Goal: Task Accomplishment & Management: Manage account settings

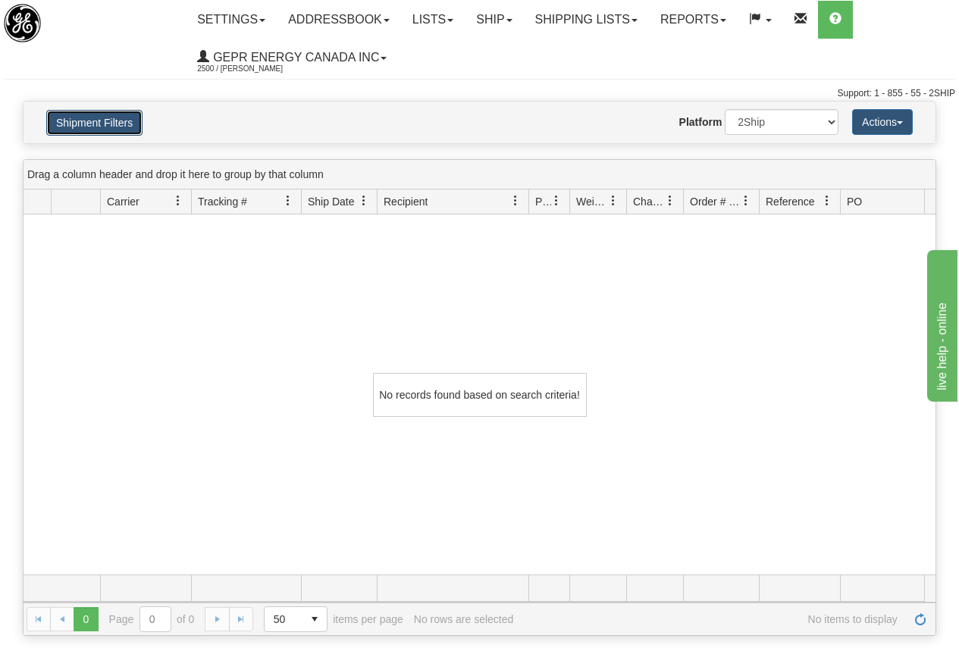
click at [110, 121] on button "Shipment Filters" at bounding box center [94, 123] width 96 height 26
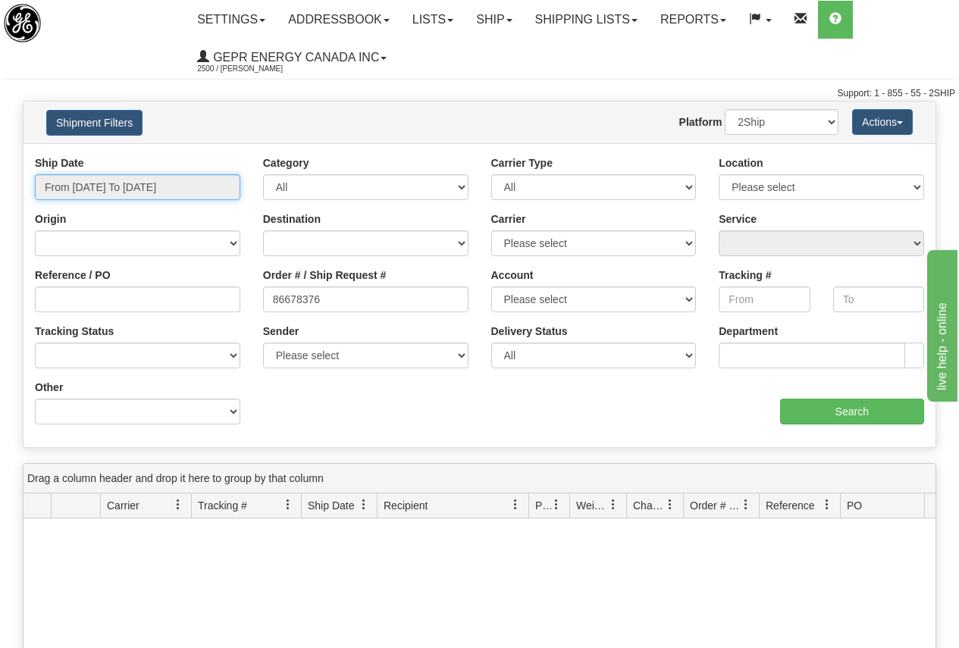
click at [128, 180] on input "From 09/04/2025 To 10/03/2025" at bounding box center [137, 187] width 205 height 26
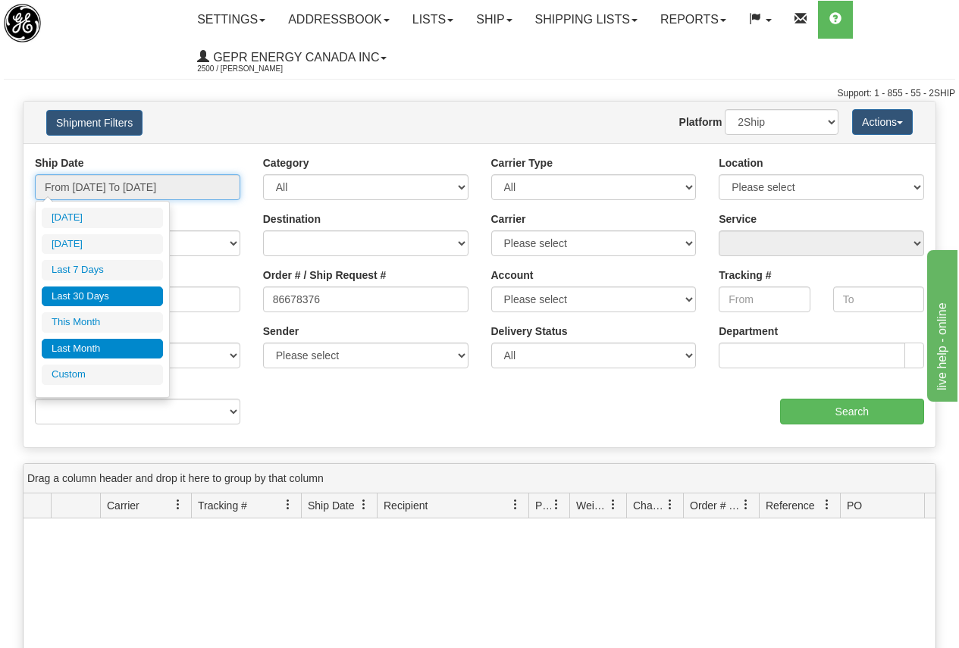
type input "10/02/2025"
type input "09/27/2025"
type input "[DATE]"
type input "10/01/2025"
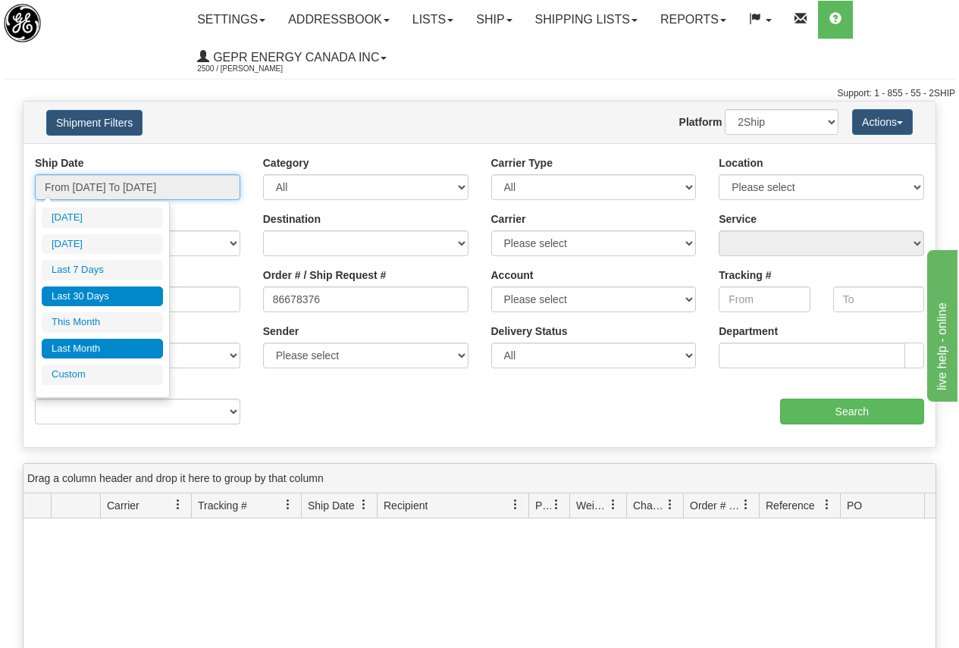
type input "10/31/2025"
type input "09/01/2025"
type input "09/30/2025"
type input "09/04/2025"
type input "[DATE]"
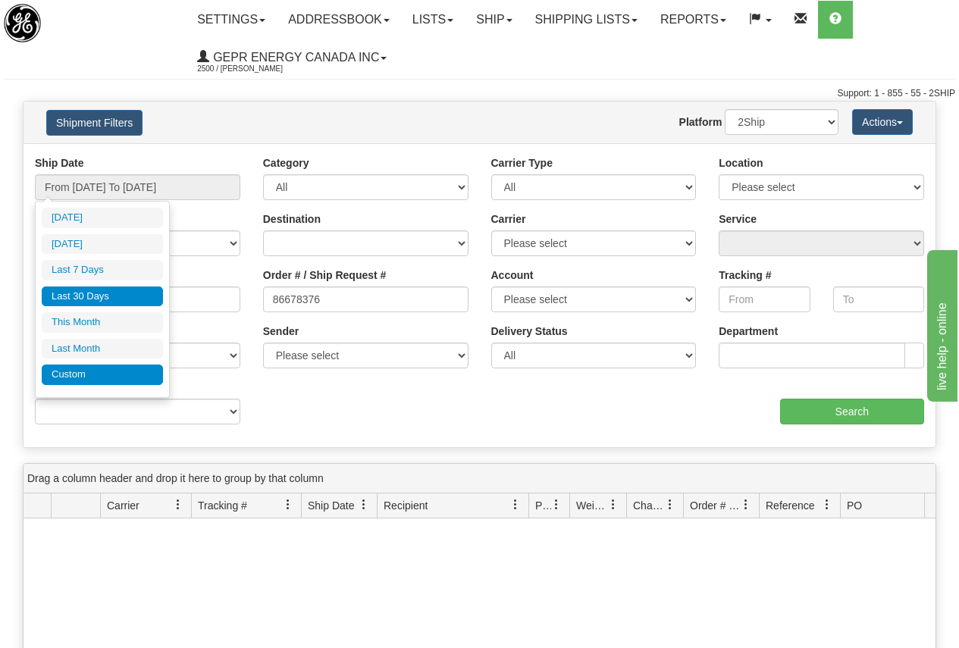
click at [71, 374] on li "Custom" at bounding box center [102, 375] width 121 height 20
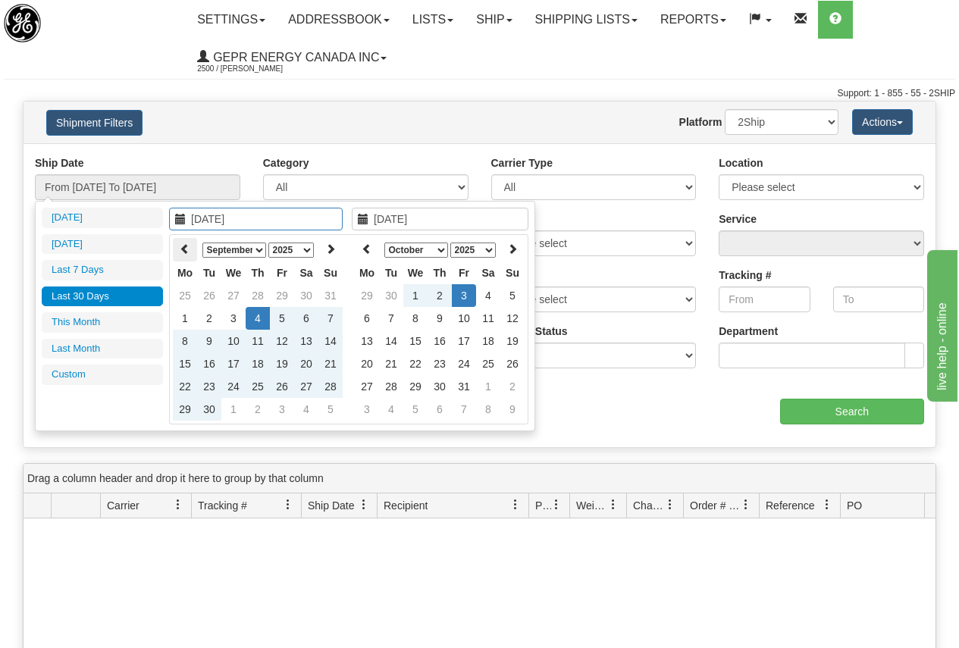
click at [184, 248] on icon at bounding box center [185, 248] width 11 height 11
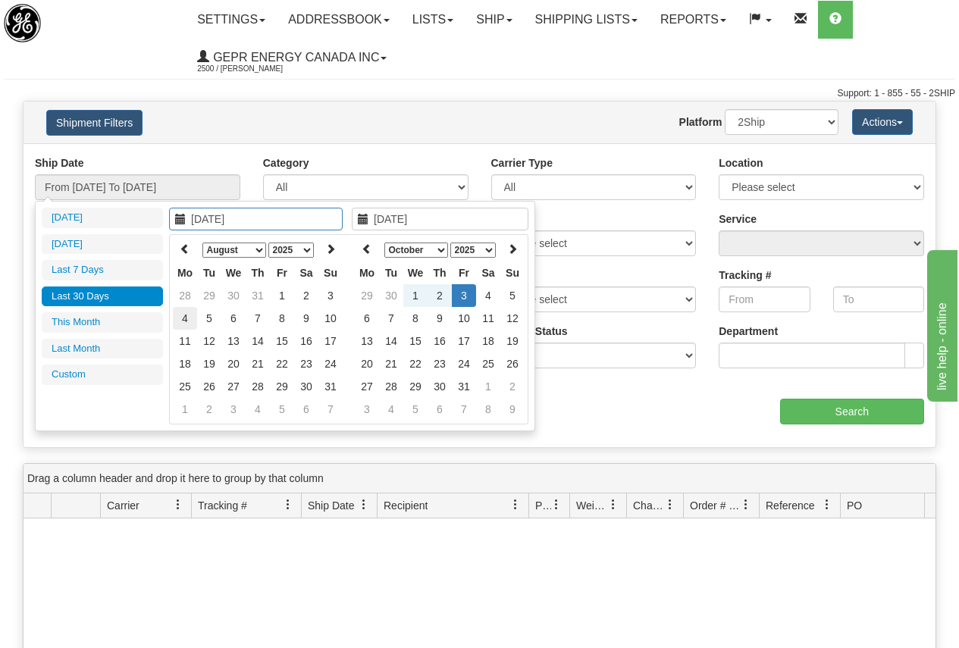
type input "08/04/2025"
click at [186, 319] on td "4" at bounding box center [185, 318] width 24 height 23
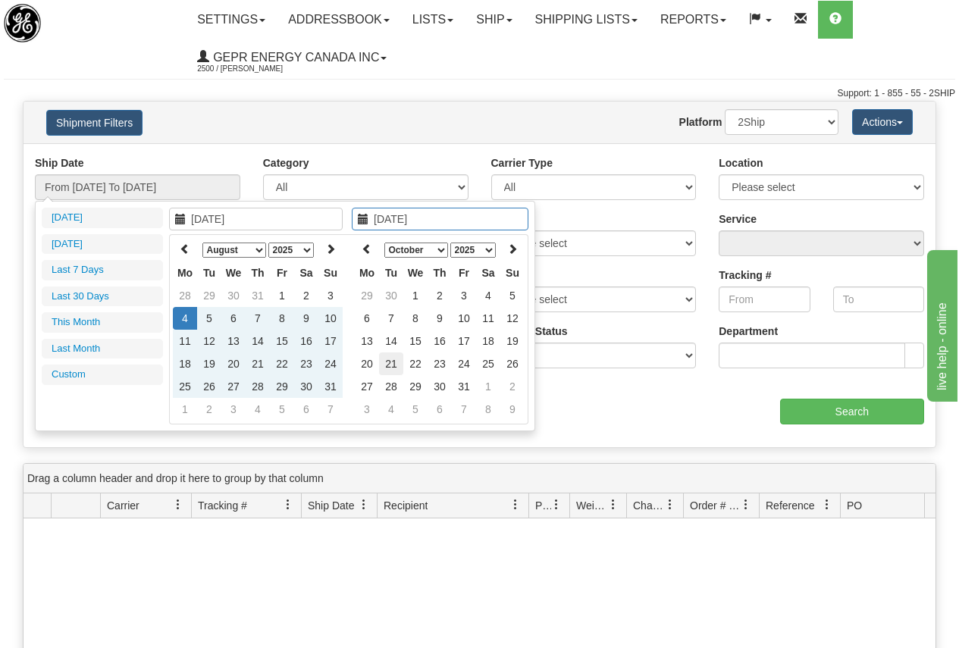
type input "10/21/2025"
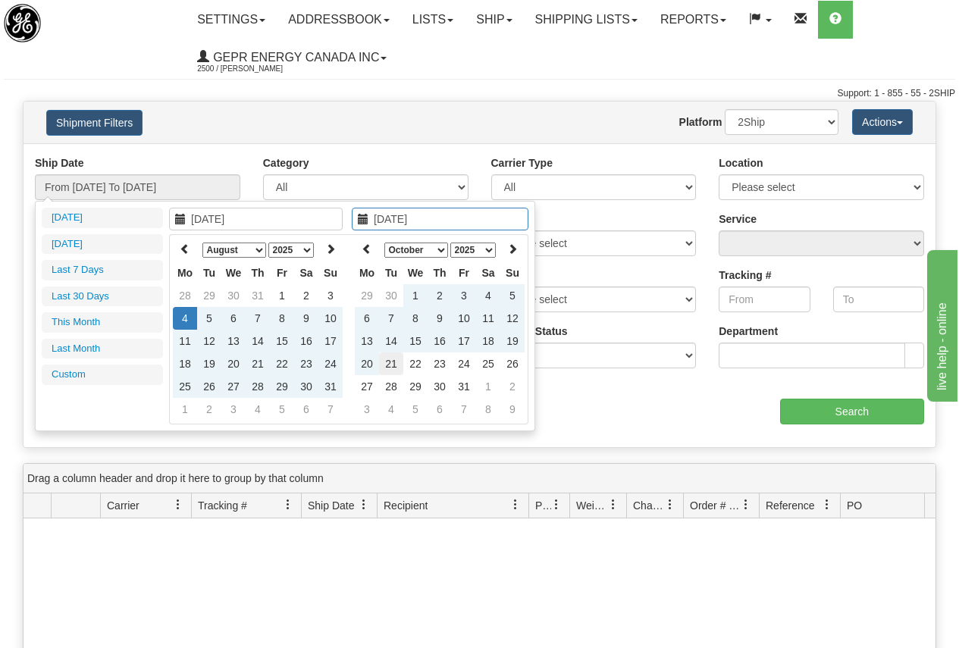
click at [391, 364] on td "21" at bounding box center [391, 364] width 24 height 23
type input "From 08/04/2025 To 10/21/2025"
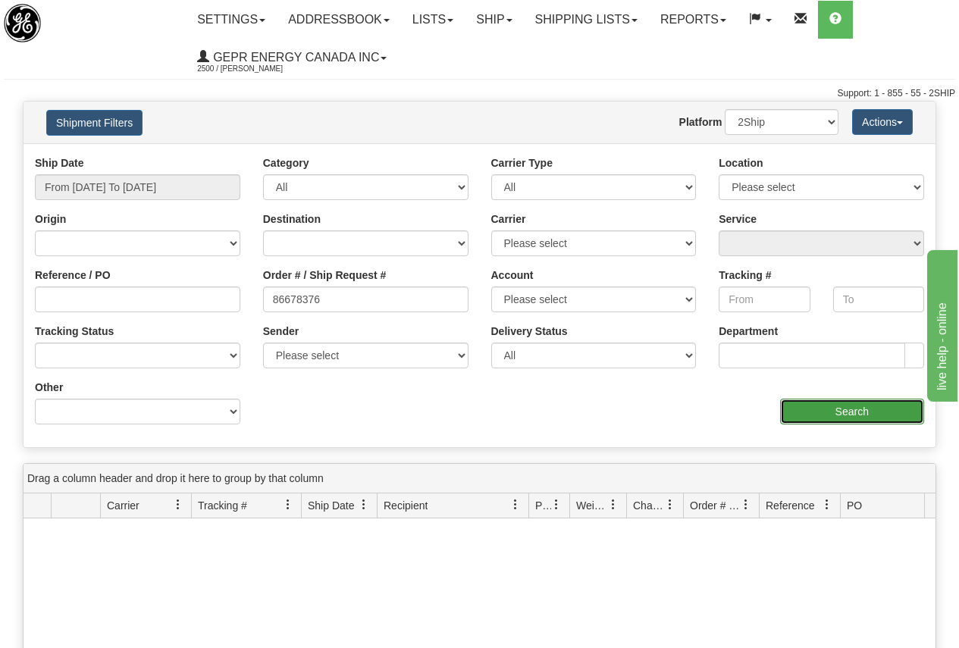
click at [842, 410] on input "Search" at bounding box center [852, 412] width 145 height 26
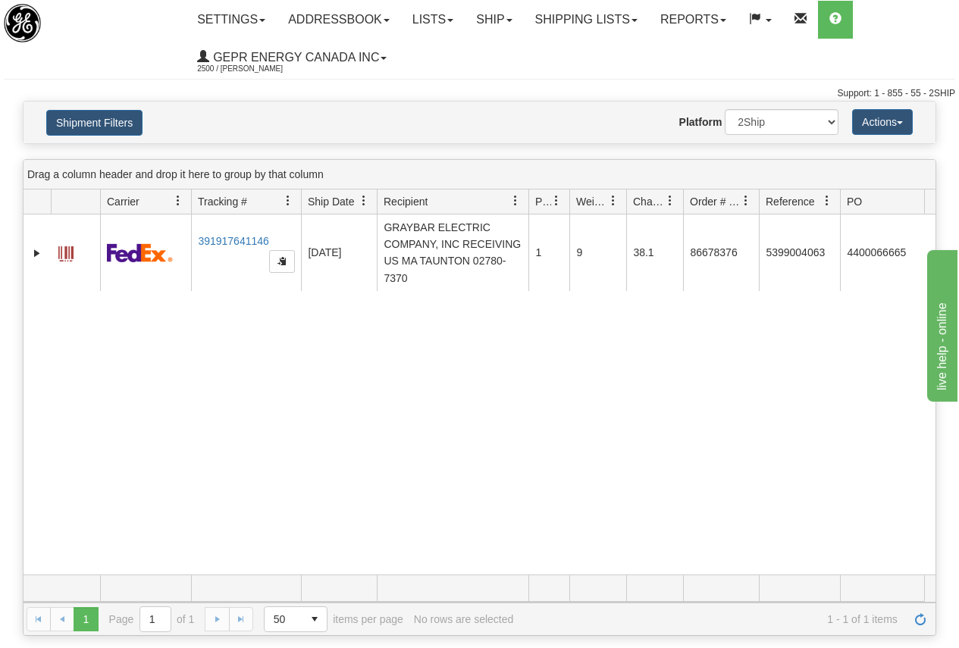
scroll to position [0, 93]
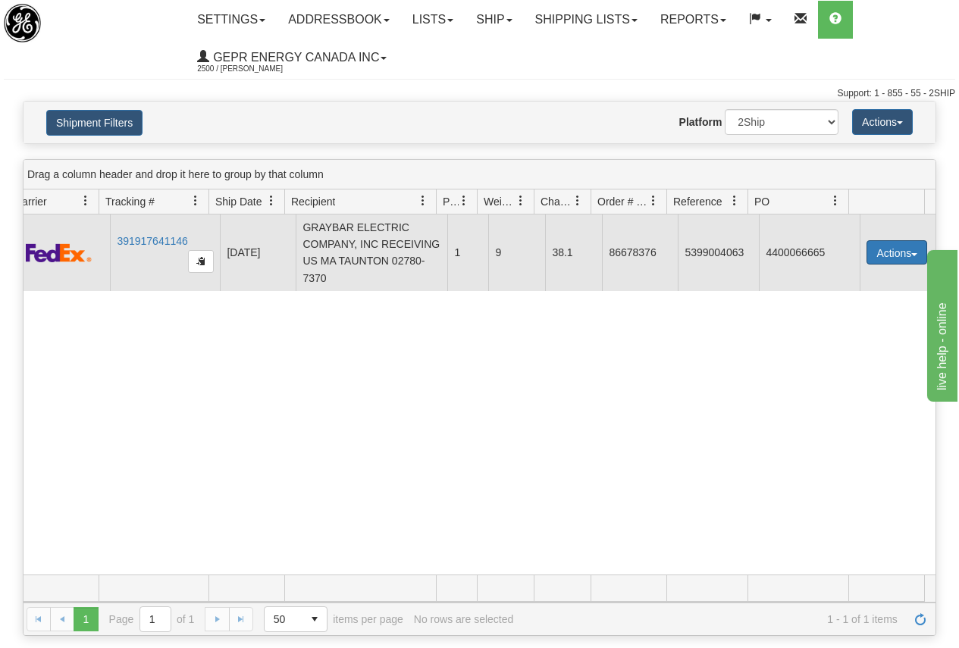
click at [896, 253] on button "Actions" at bounding box center [897, 252] width 61 height 24
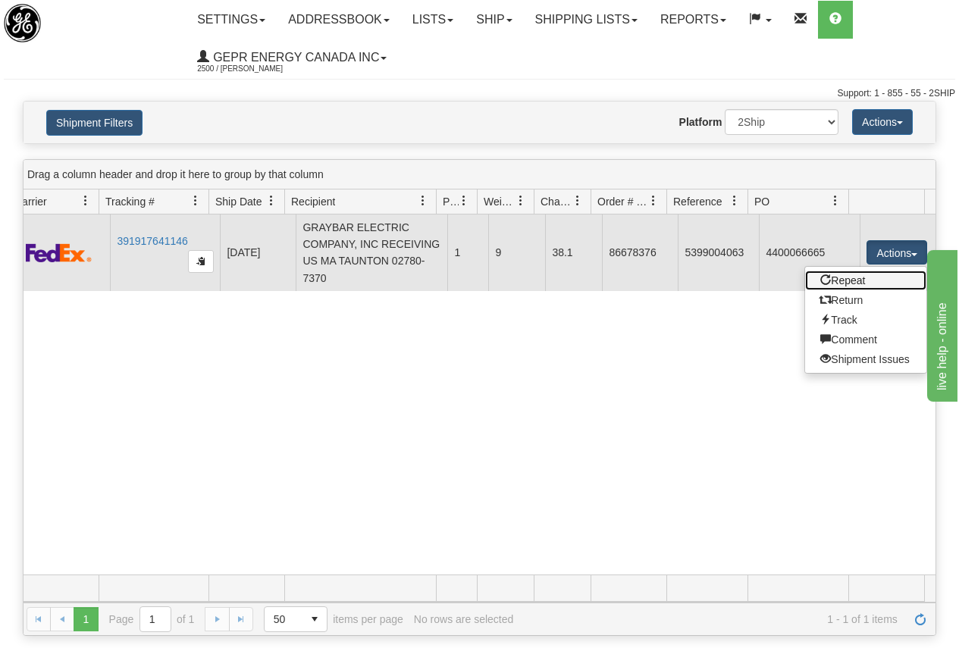
click at [845, 278] on link "Repeat" at bounding box center [865, 281] width 121 height 20
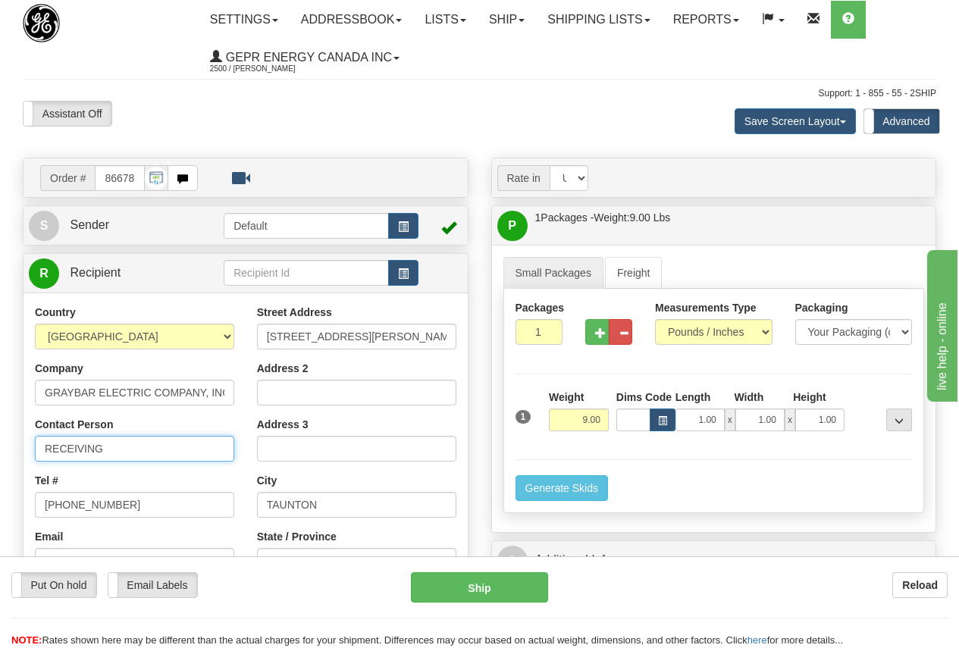
click at [130, 447] on input "RECEIVING" at bounding box center [134, 449] width 199 height 26
click at [0, 424] on html "Training Course Close Toggle navigation Settings Shipping Preferences New Sende…" at bounding box center [479, 324] width 959 height 648
paste input "David Arsenault"
type input "David Arsenault"
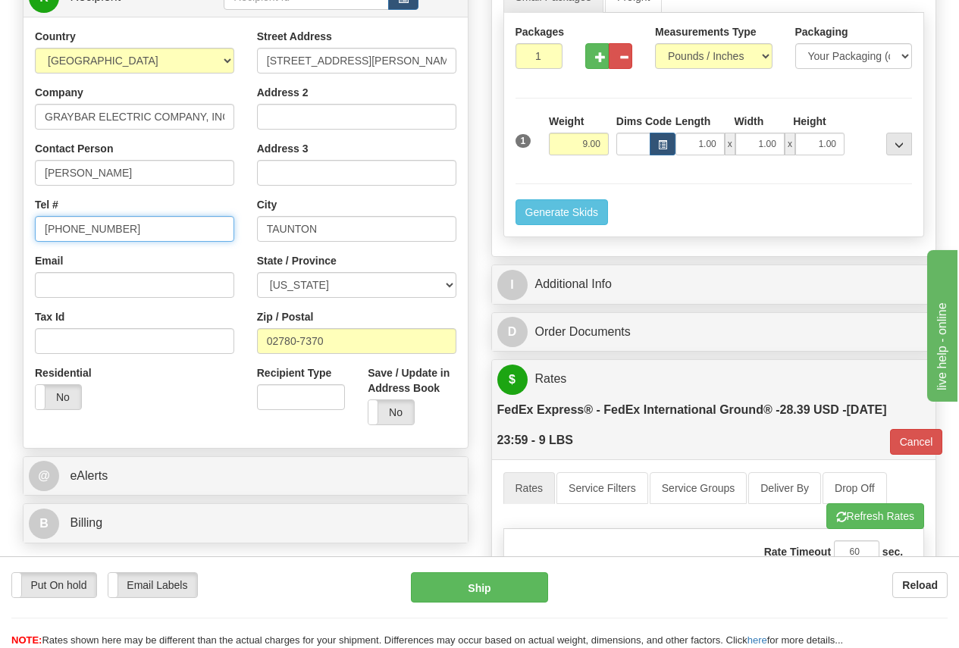
scroll to position [303, 0]
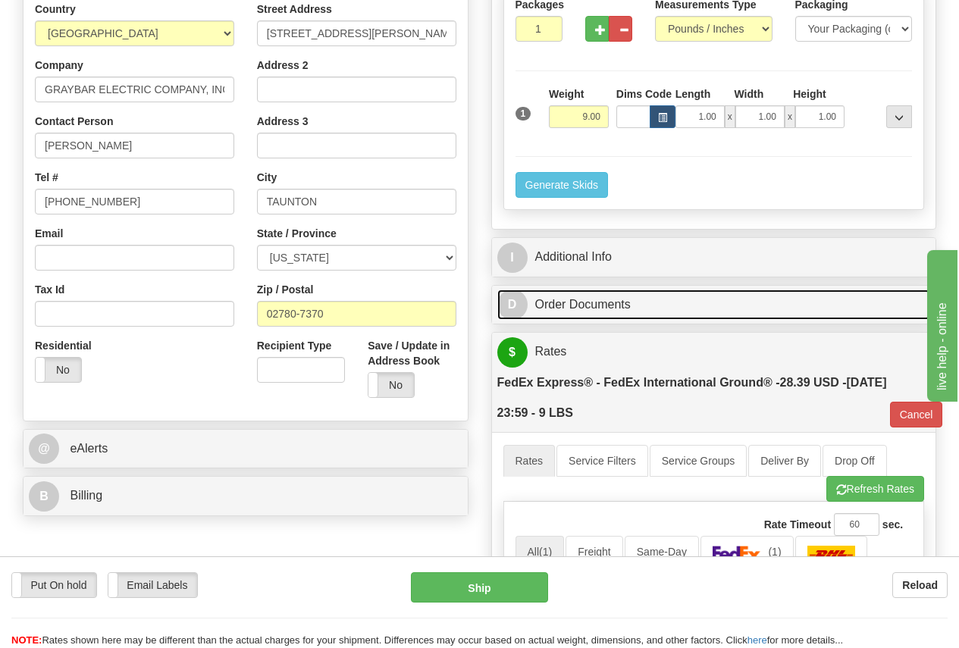
click at [602, 301] on link "D Order Documents" at bounding box center [714, 305] width 434 height 31
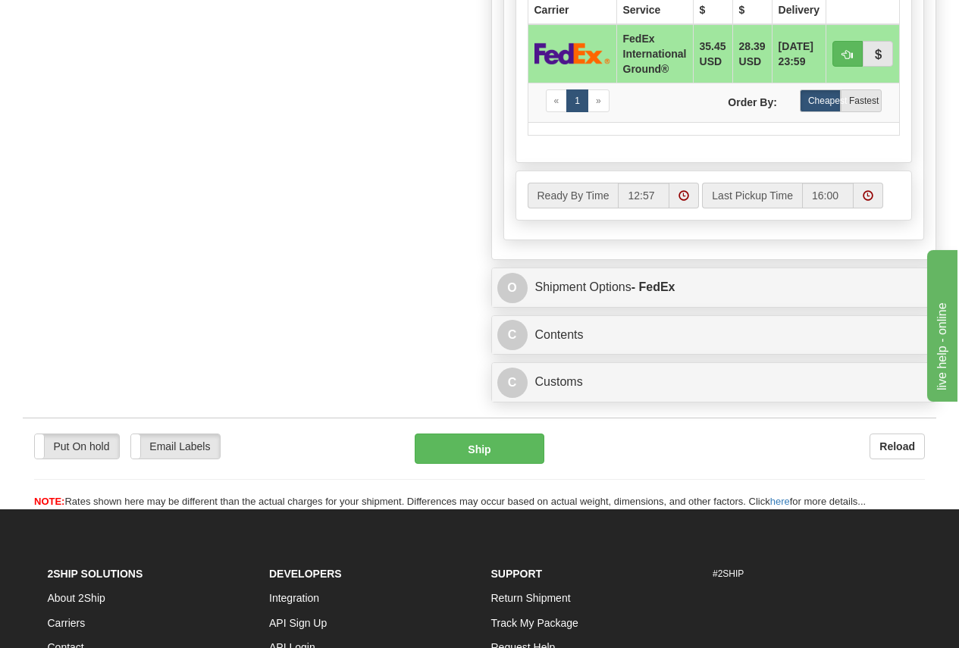
scroll to position [986, 0]
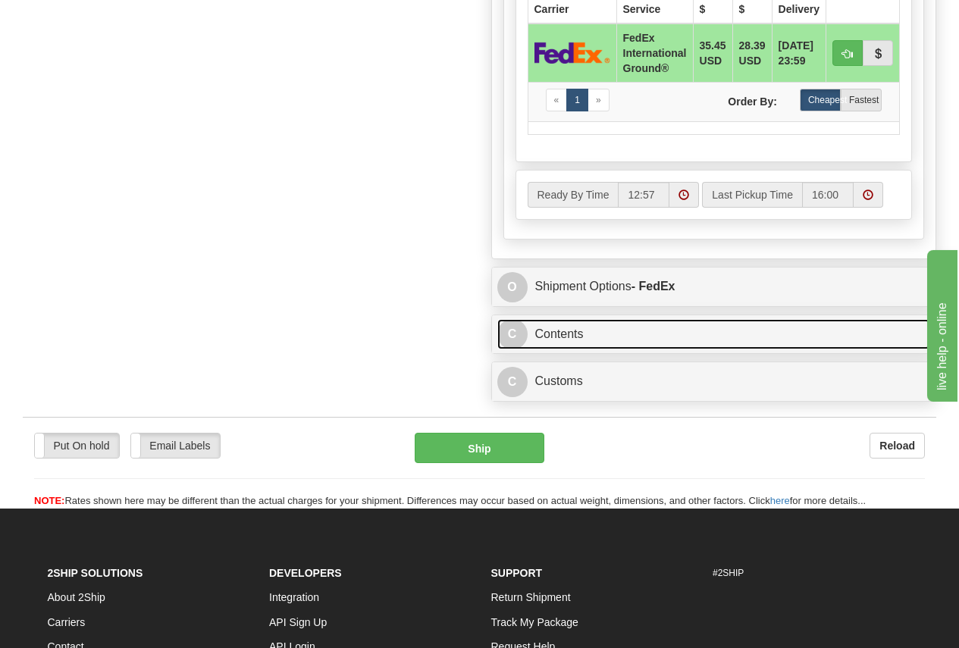
click at [562, 334] on link "C Contents" at bounding box center [714, 334] width 434 height 31
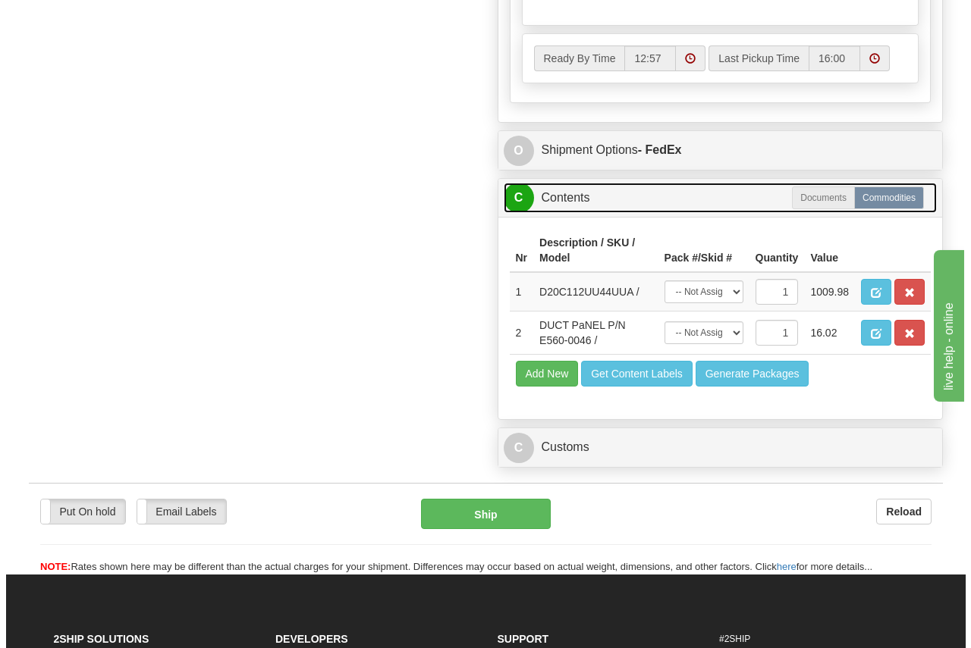
scroll to position [1137, 0]
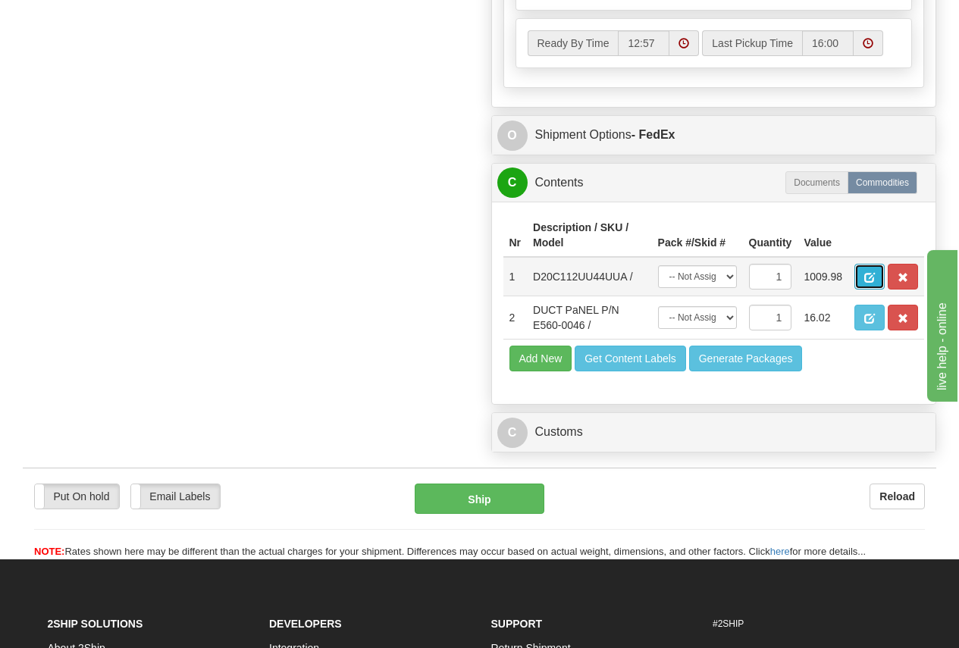
click at [867, 278] on span "button" at bounding box center [869, 278] width 11 height 10
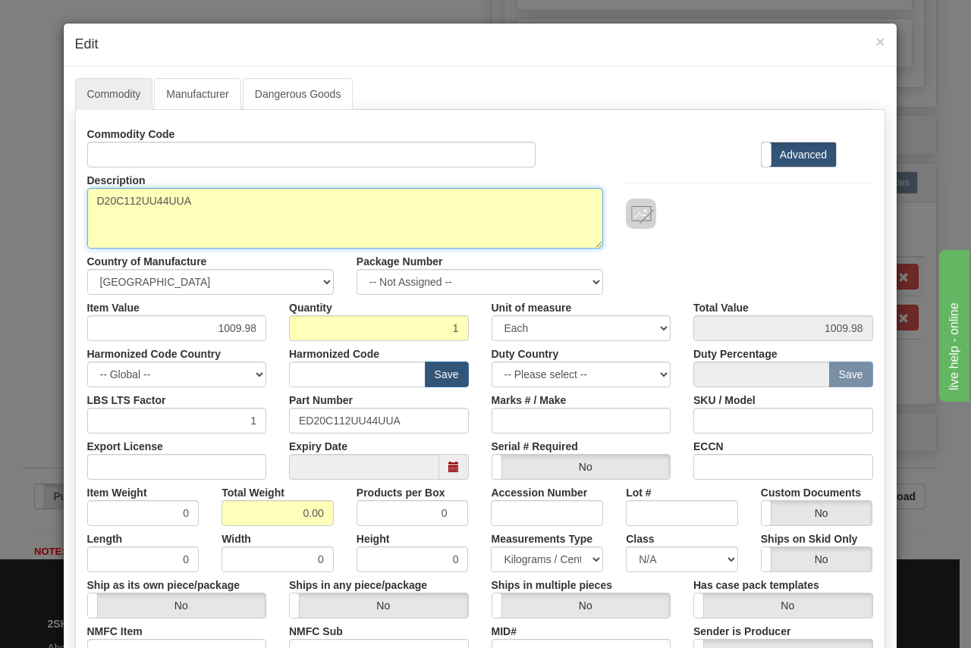
click at [130, 202] on textarea "D20C112UU44UUA" at bounding box center [345, 218] width 516 height 61
click at [129, 202] on textarea "D20C112UU44UUA" at bounding box center [345, 218] width 516 height 61
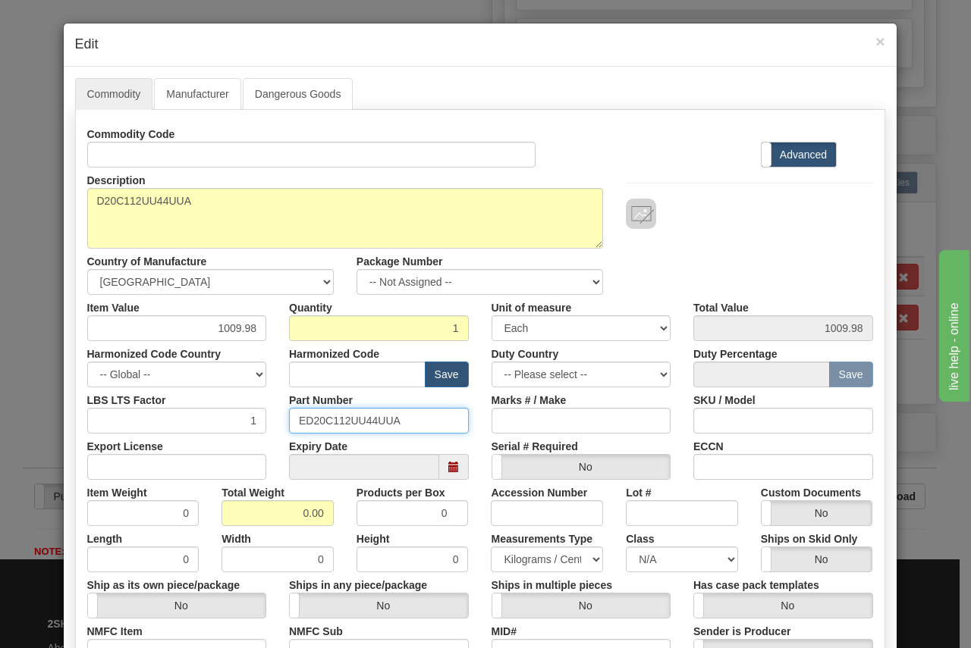
click at [291, 421] on input "ED20C112UU44UUA" at bounding box center [379, 421] width 180 height 26
drag, startPoint x: 289, startPoint y: 420, endPoint x: 432, endPoint y: 419, distance: 143.3
click at [432, 419] on input "ED20C112UU44UUA" at bounding box center [379, 421] width 180 height 26
click at [307, 370] on input "text" at bounding box center [357, 375] width 136 height 26
paste input "8538.90.8180"
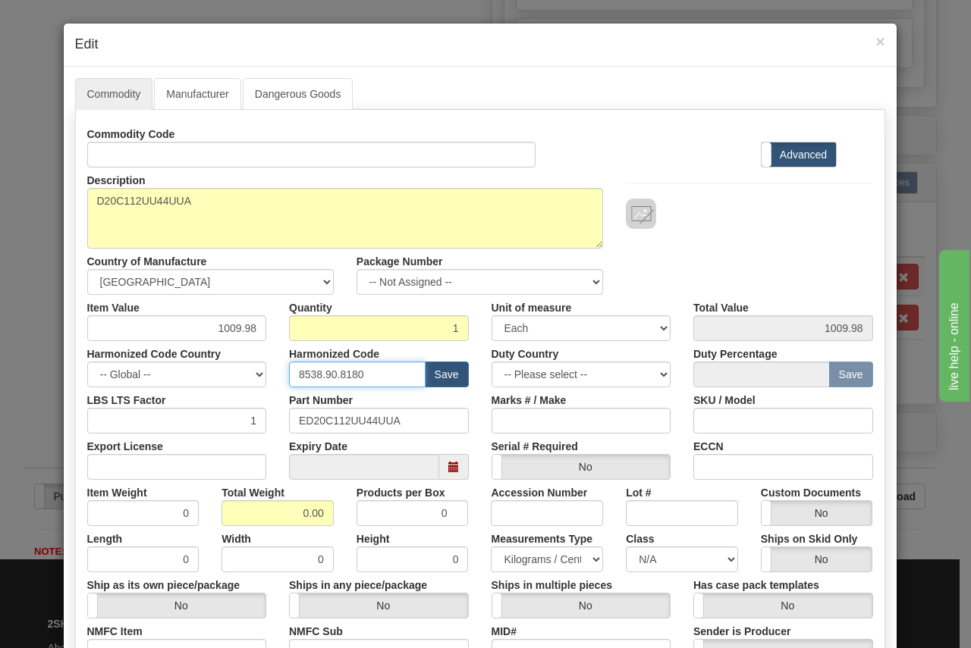
type input "8538.90.8180"
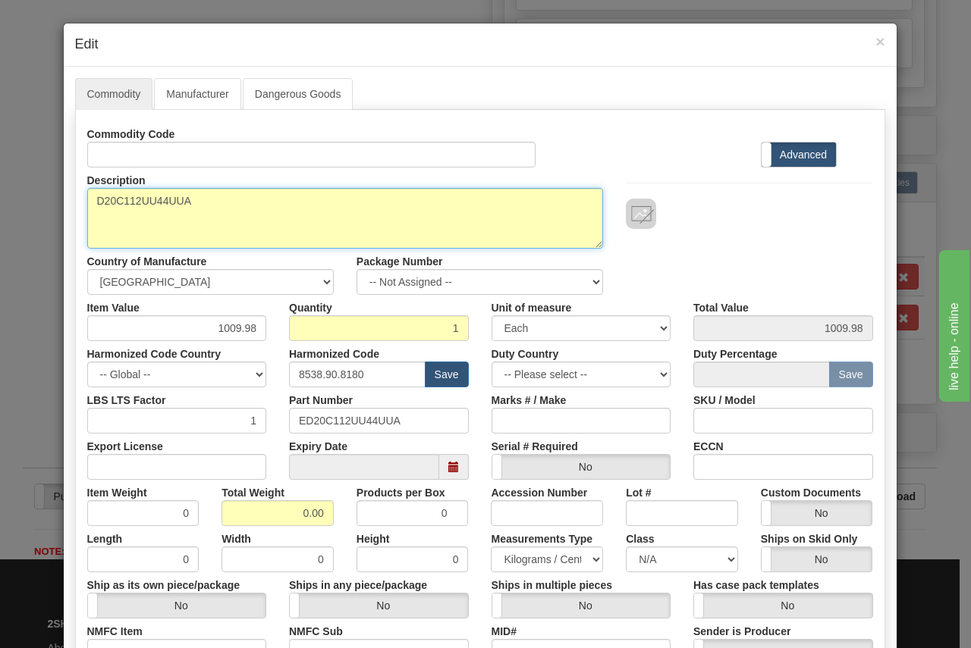
click at [202, 199] on textarea "D20C112UU44UUA" at bounding box center [345, 218] width 516 height 61
drag, startPoint x: 234, startPoint y: 198, endPoint x: 36, endPoint y: 193, distance: 198.7
click at [36, 193] on div "× Edit Commodity Manufacturer Dangerous Goods Commodity Code Standard Advanced …" at bounding box center [485, 324] width 971 height 648
paste textarea "-112U-U44U-"
type textarea "D20C-112U-U44U-UA"
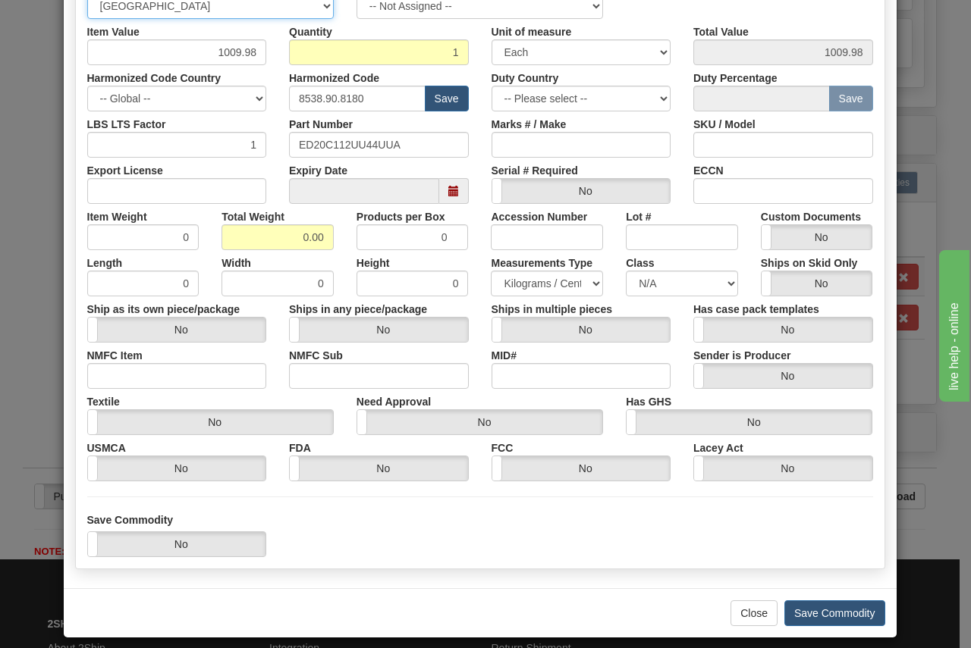
scroll to position [289, 0]
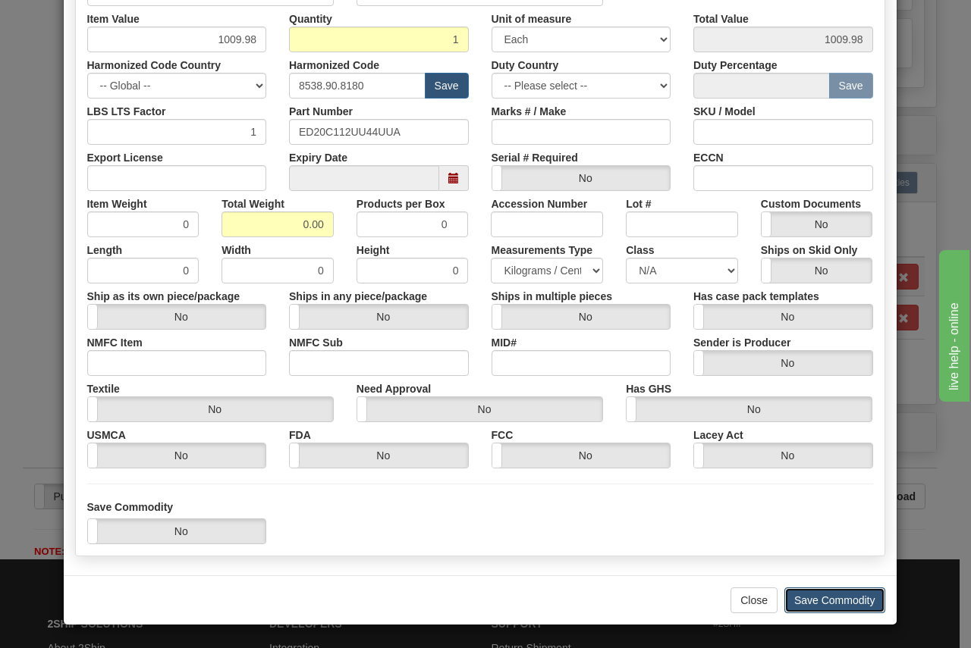
click at [827, 601] on button "Save Commodity" at bounding box center [834, 601] width 101 height 26
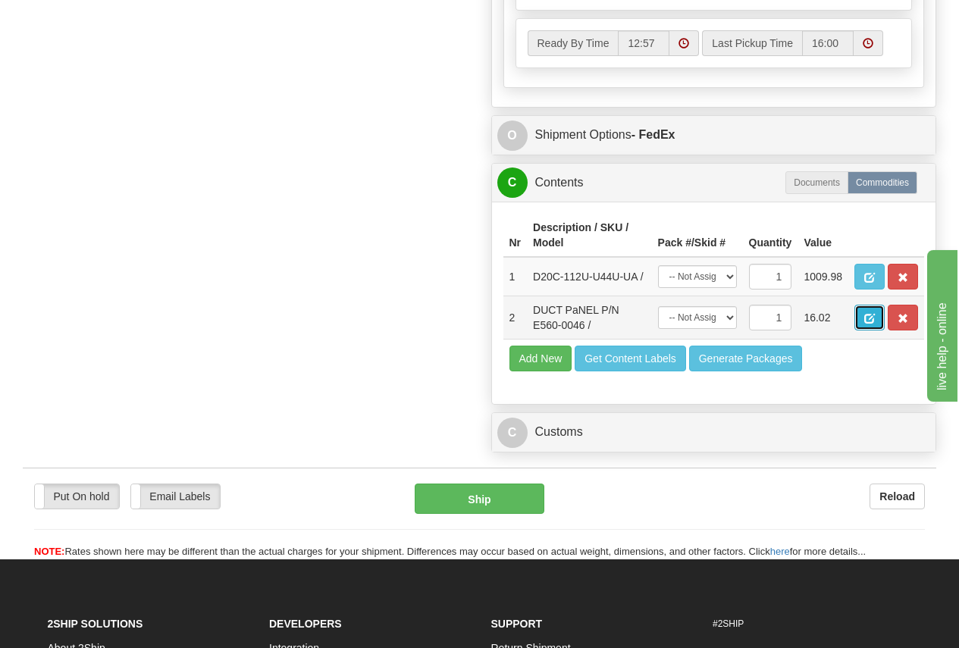
click at [871, 317] on span "button" at bounding box center [869, 319] width 11 height 10
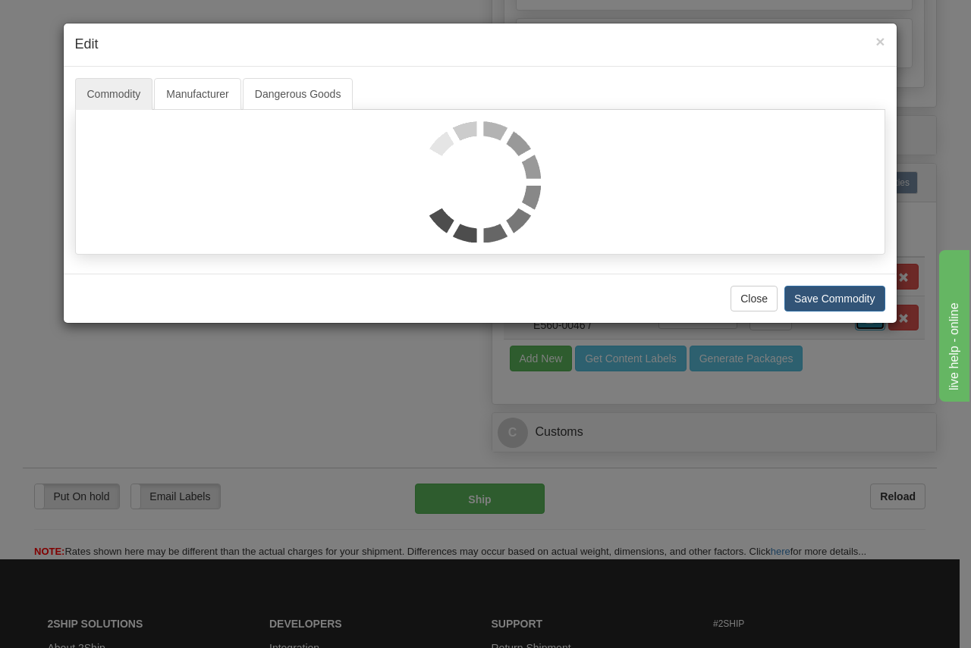
scroll to position [0, 0]
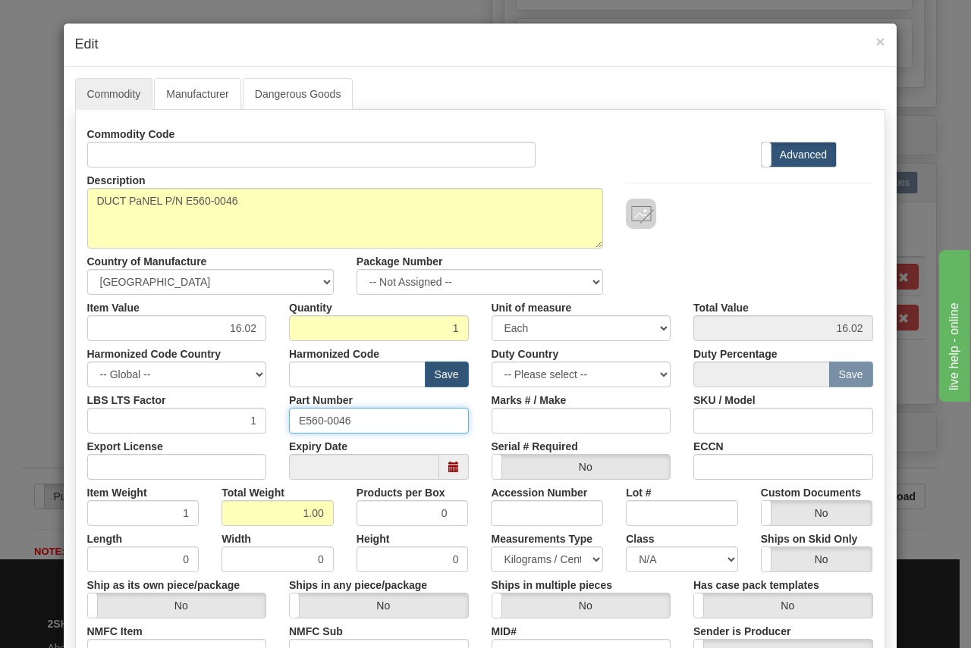
drag, startPoint x: 290, startPoint y: 419, endPoint x: 397, endPoint y: 419, distance: 106.9
click at [397, 419] on input "E560-0046" at bounding box center [379, 421] width 180 height 26
click at [333, 376] on input "text" at bounding box center [357, 375] width 136 height 26
paste input "8473.30.2000"
type input "8473.30.2000"
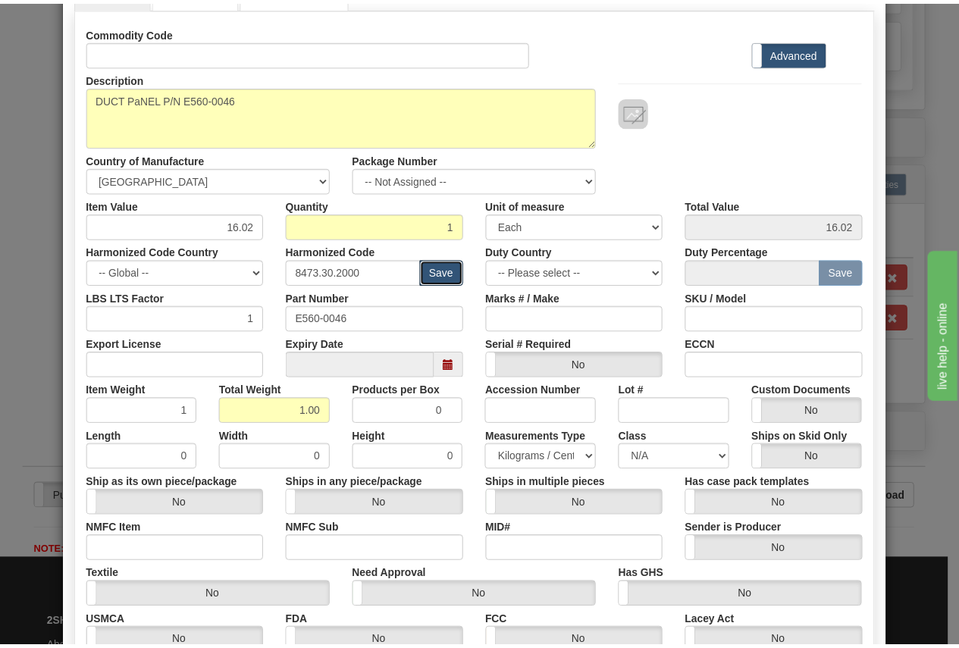
scroll to position [289, 0]
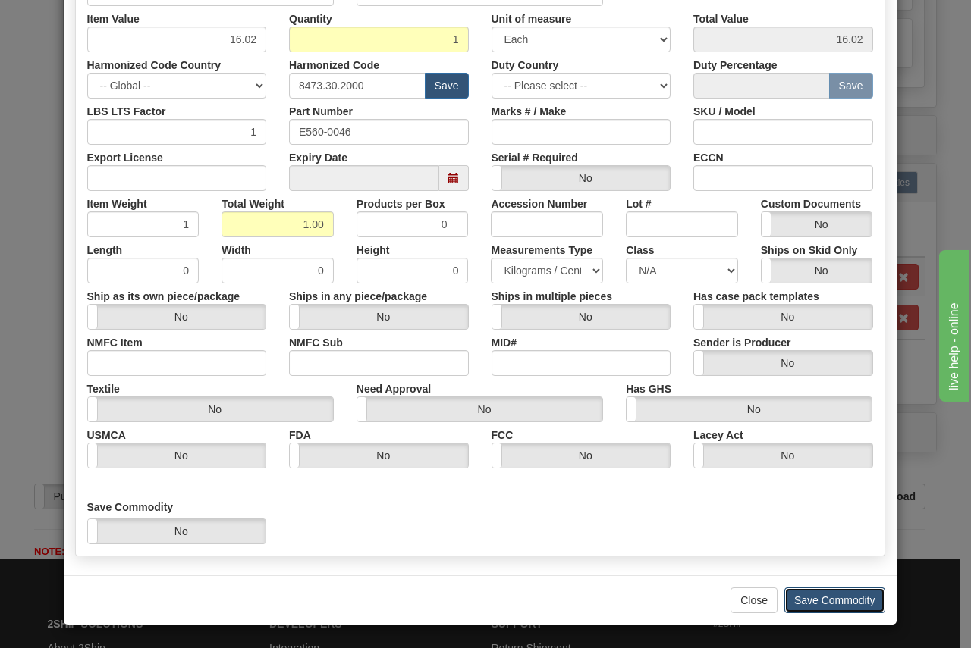
click at [843, 599] on button "Save Commodity" at bounding box center [834, 601] width 101 height 26
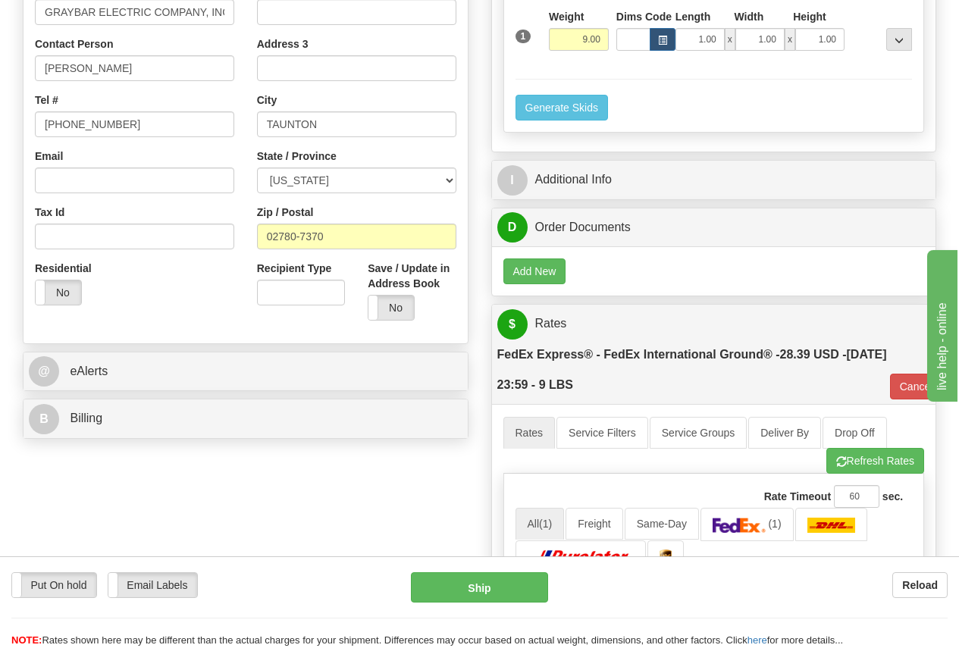
scroll to position [379, 0]
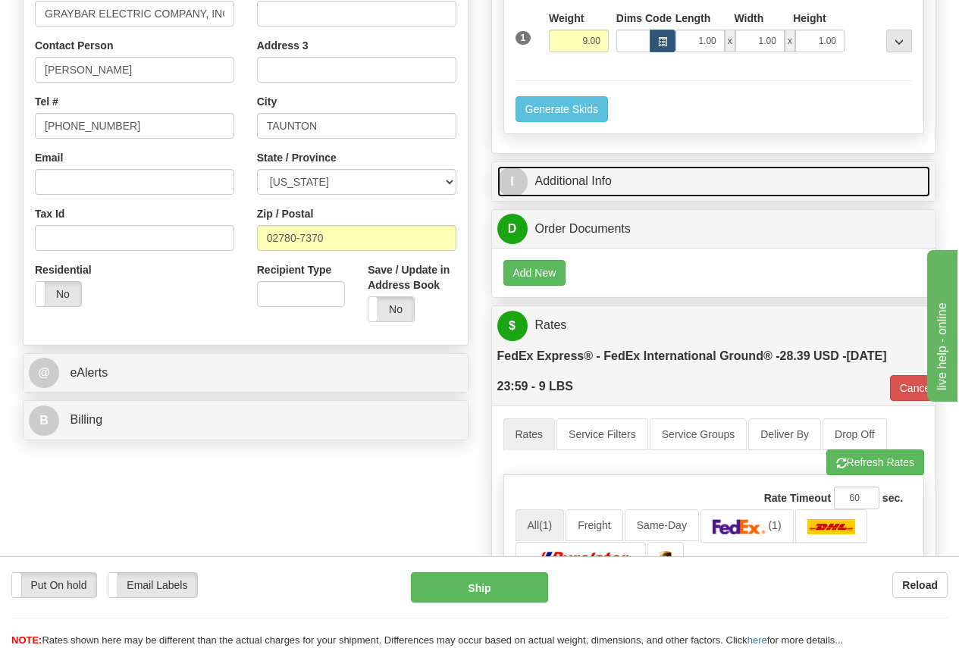
click at [590, 173] on link "I Additional Info" at bounding box center [714, 181] width 434 height 31
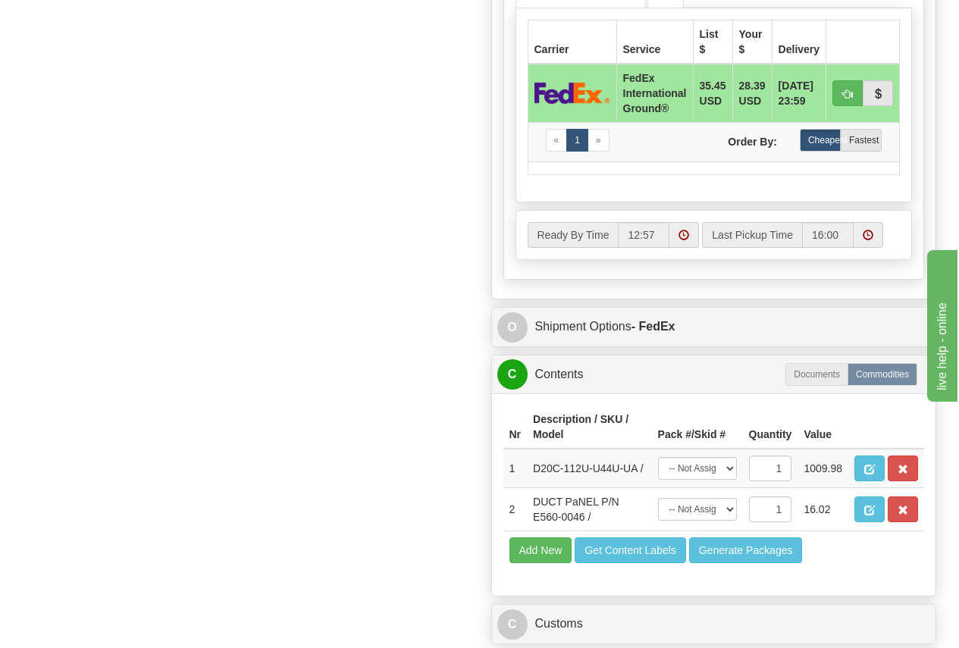
scroll to position [1365, 0]
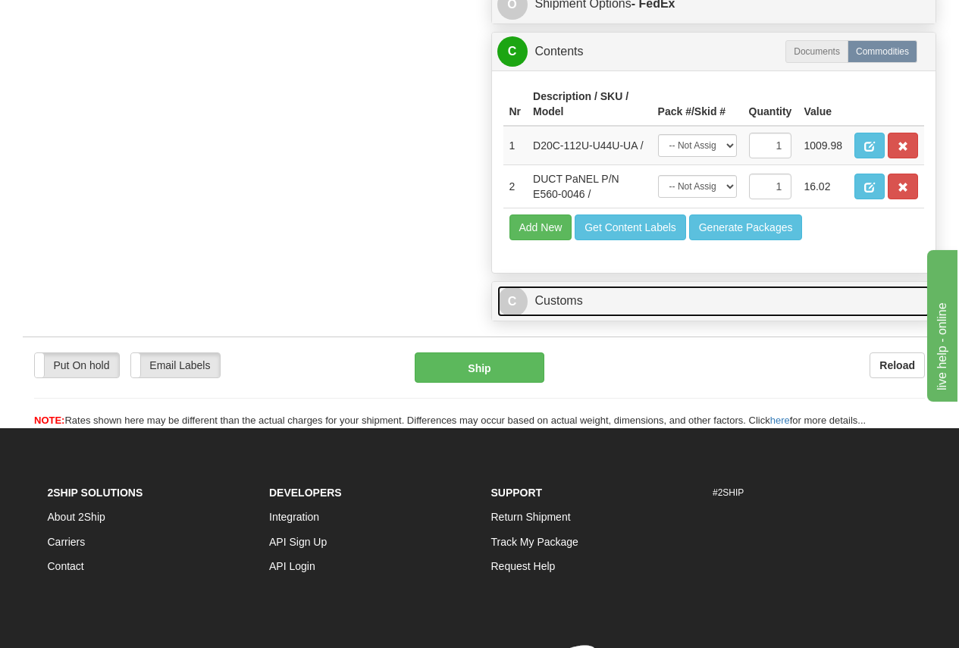
click at [575, 303] on link "C Customs" at bounding box center [714, 301] width 434 height 31
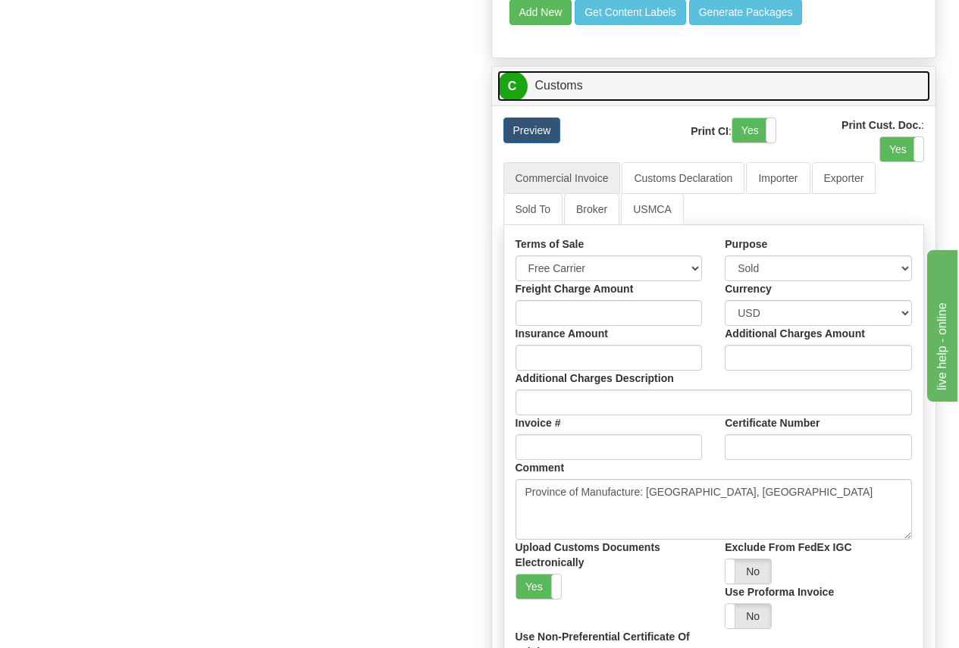
scroll to position [1820, 0]
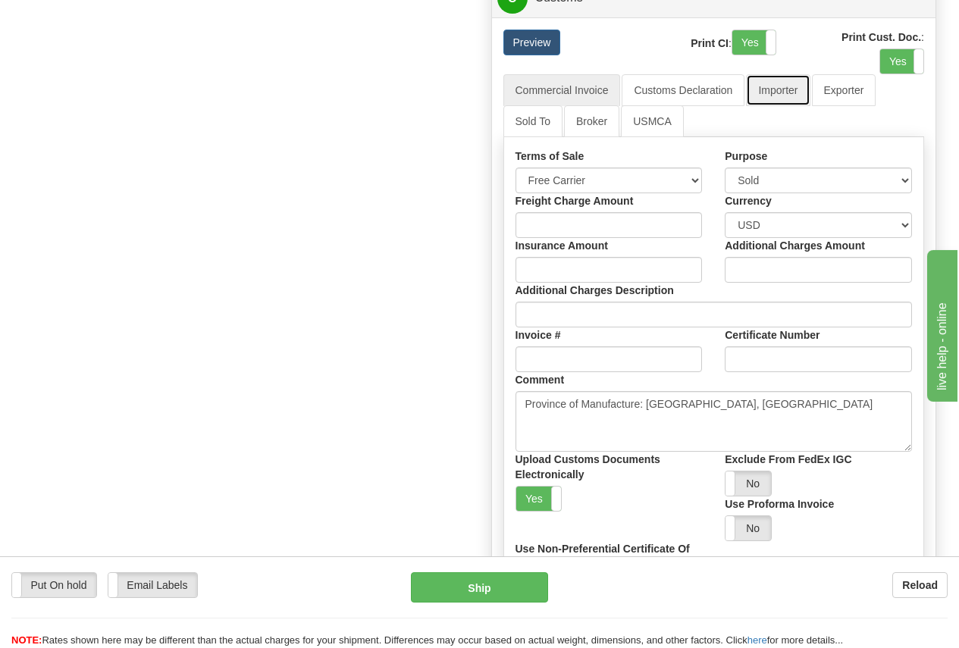
click at [774, 88] on link "Importer" at bounding box center [778, 90] width 64 height 32
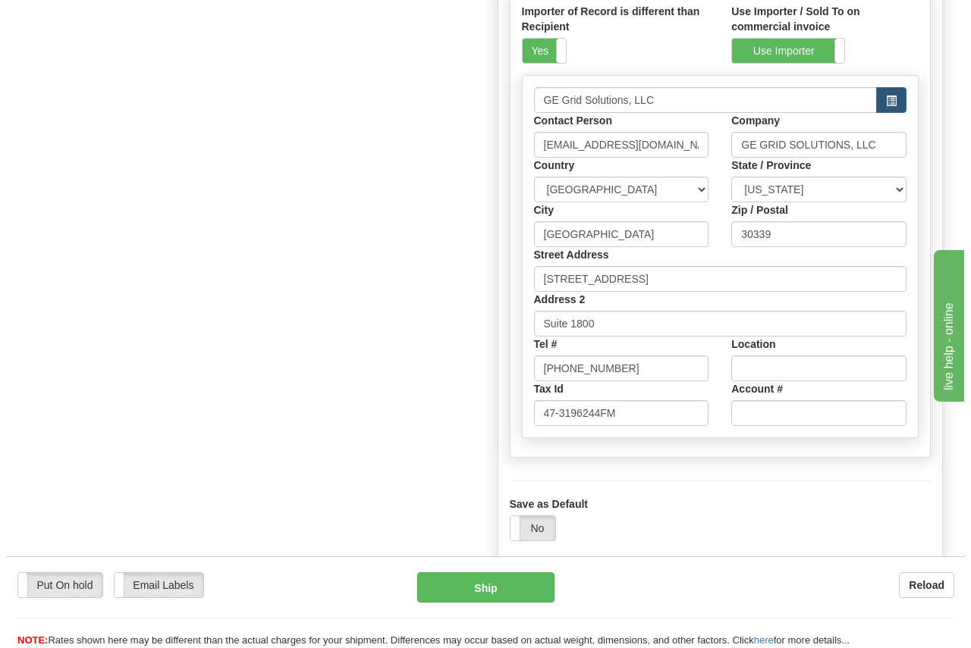
scroll to position [1972, 0]
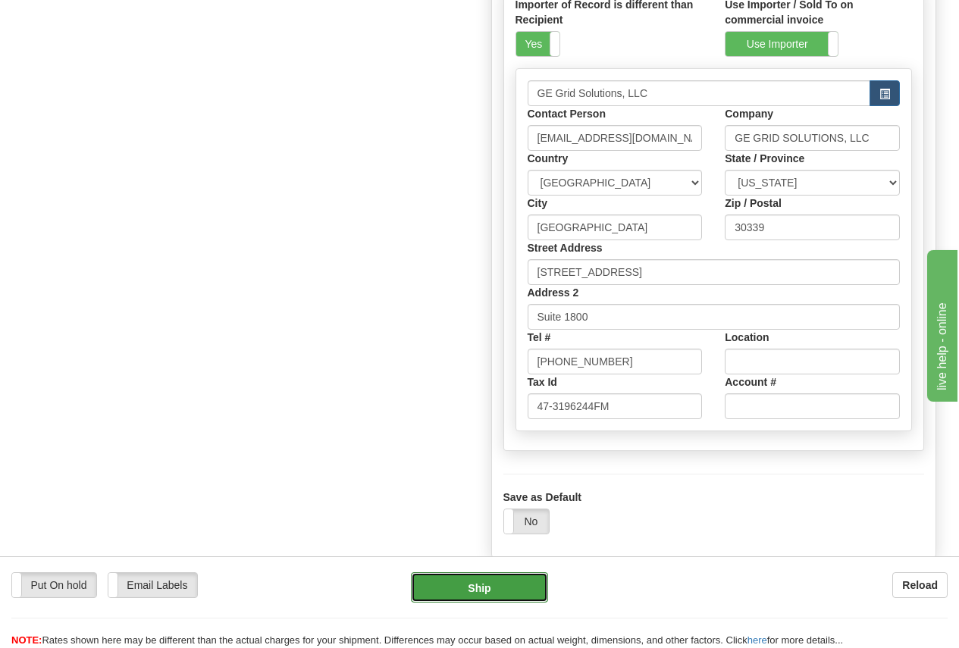
click at [491, 582] on button "Ship" at bounding box center [479, 588] width 137 height 30
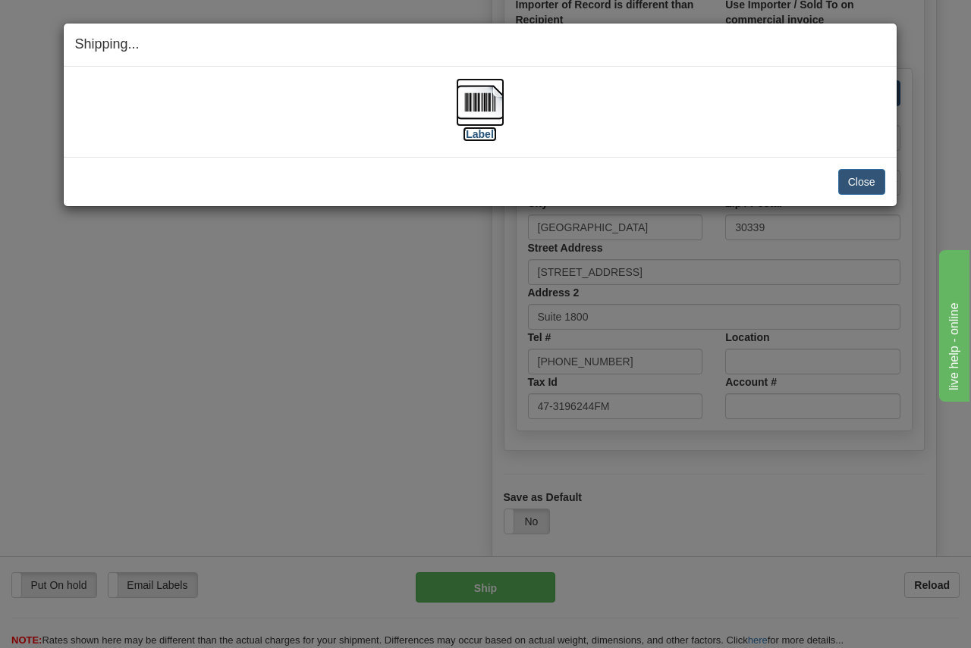
click at [492, 105] on img at bounding box center [480, 102] width 49 height 49
click at [862, 181] on button "Close" at bounding box center [861, 182] width 47 height 26
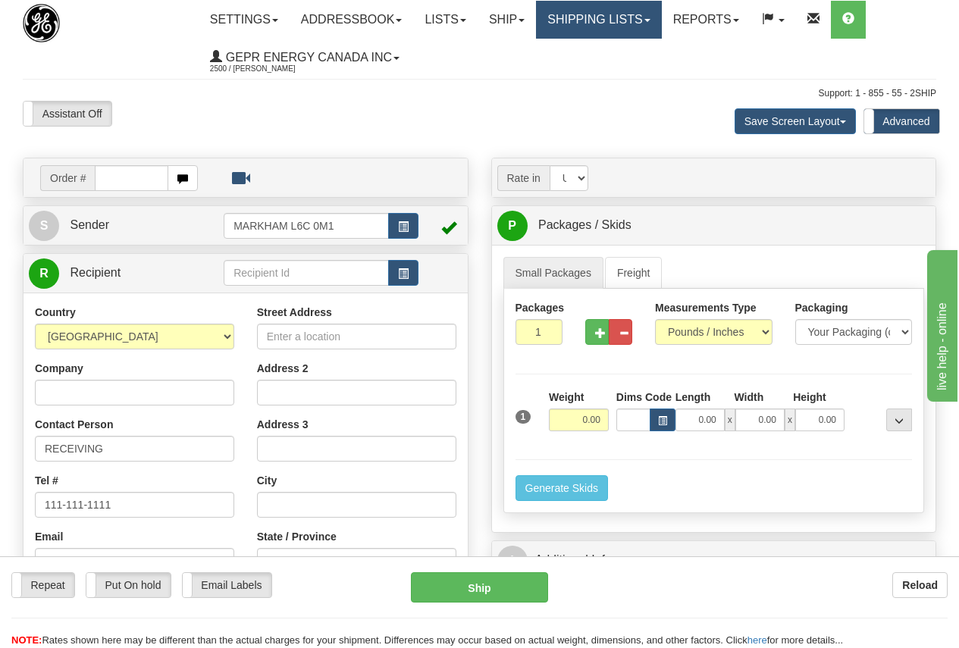
click at [641, 11] on link "Shipping lists" at bounding box center [598, 20] width 125 height 38
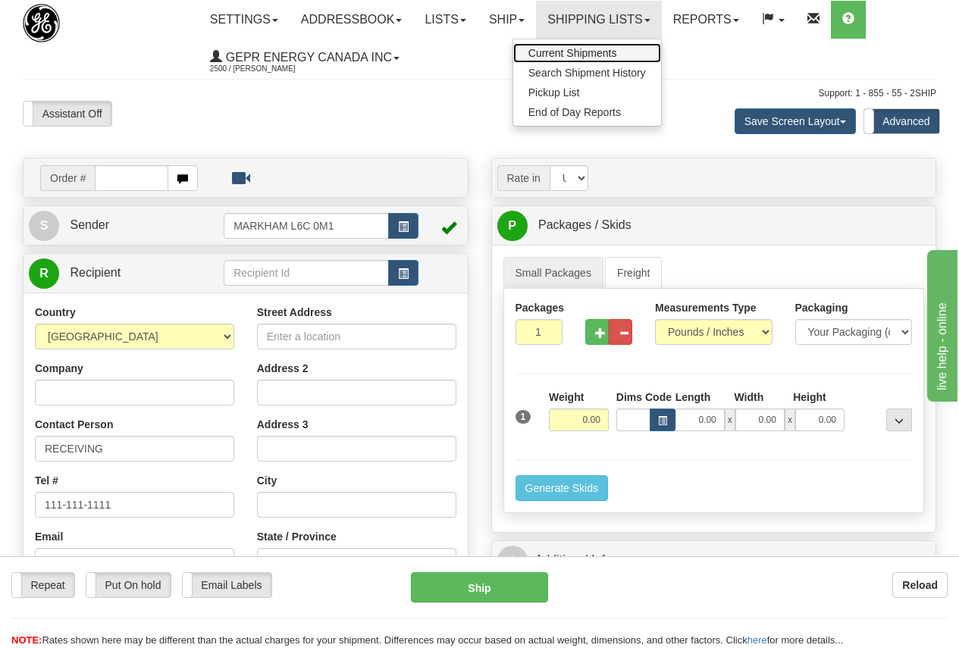
click at [599, 52] on span "Current Shipments" at bounding box center [573, 53] width 89 height 12
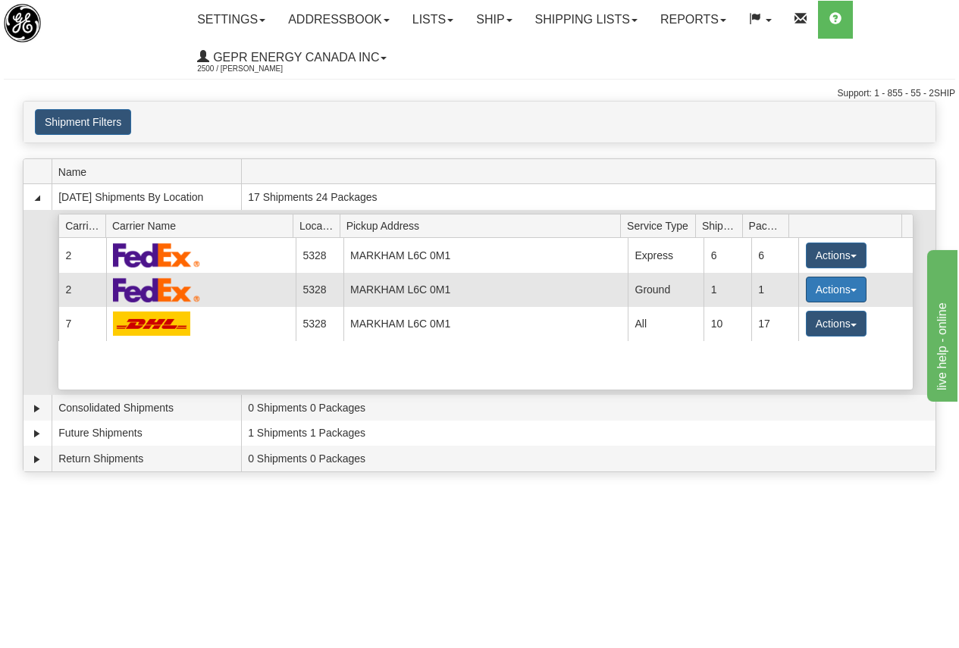
click at [825, 292] on button "Actions" at bounding box center [836, 290] width 61 height 26
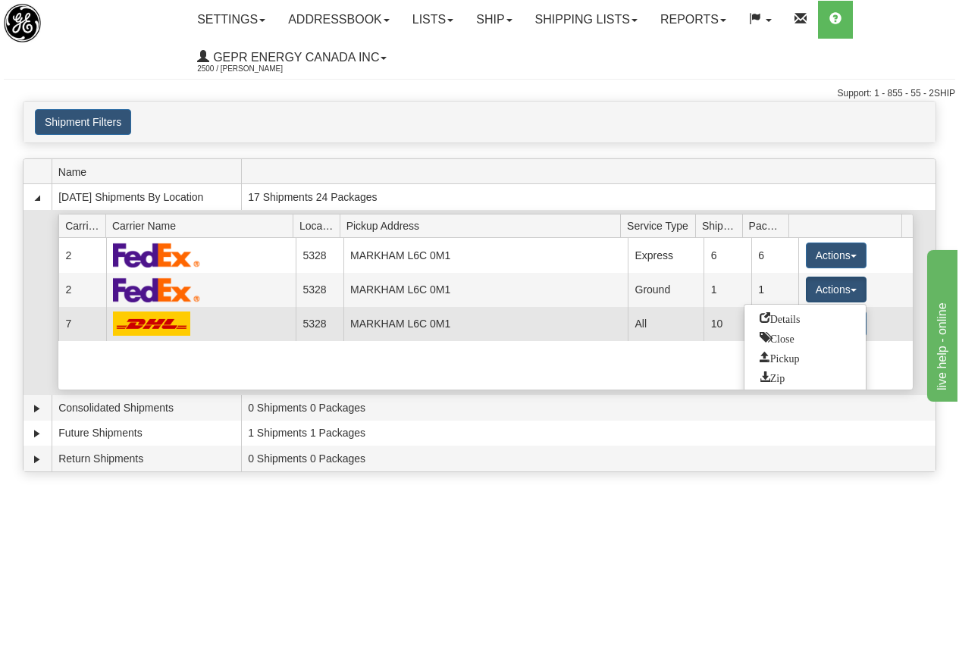
click at [792, 318] on span "Details" at bounding box center [780, 317] width 41 height 11
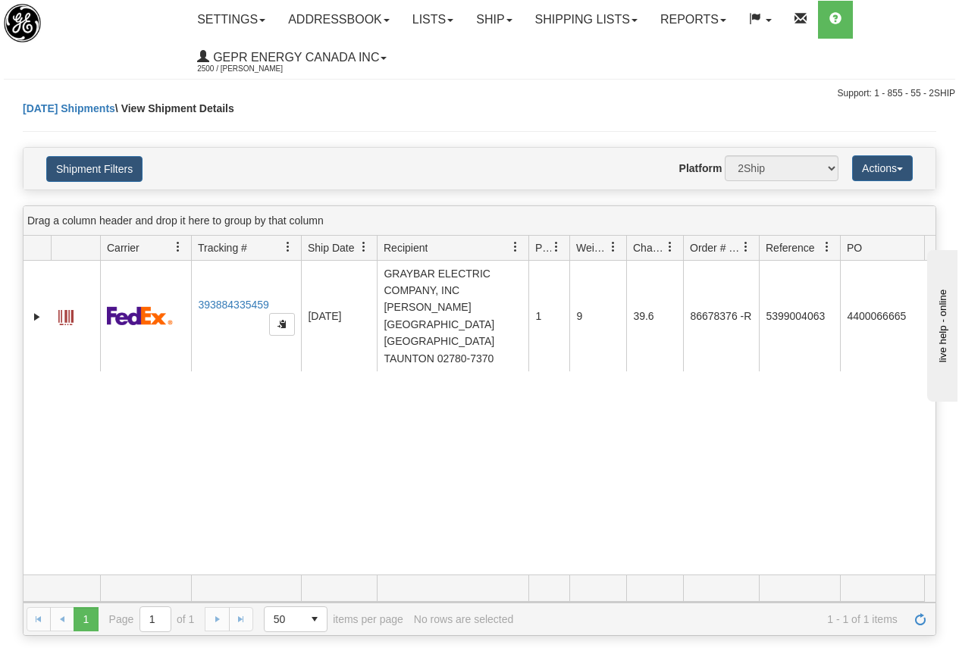
scroll to position [0, 93]
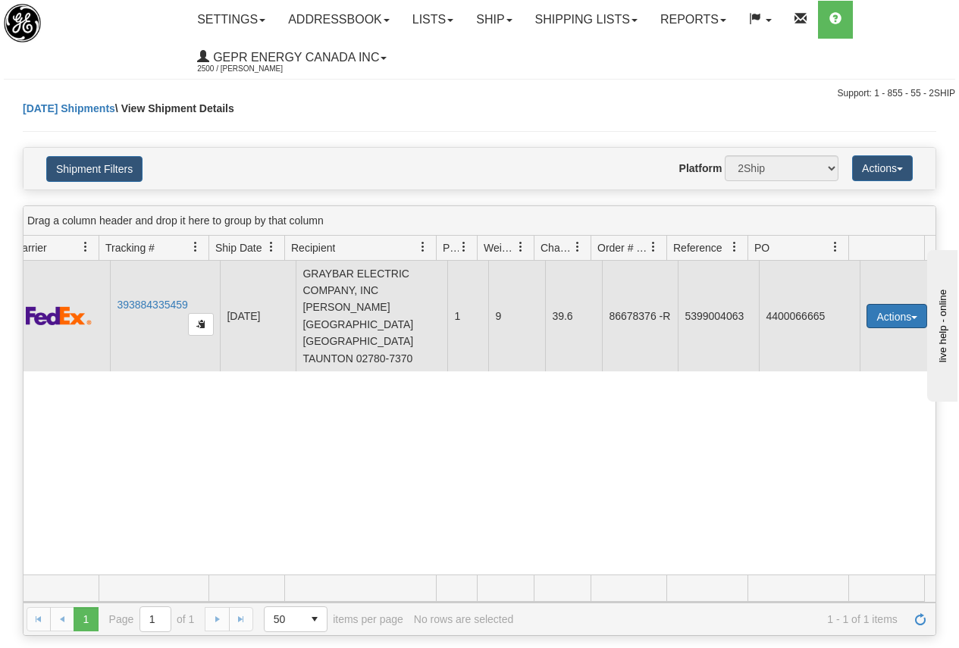
click at [885, 304] on button "Actions" at bounding box center [897, 316] width 61 height 24
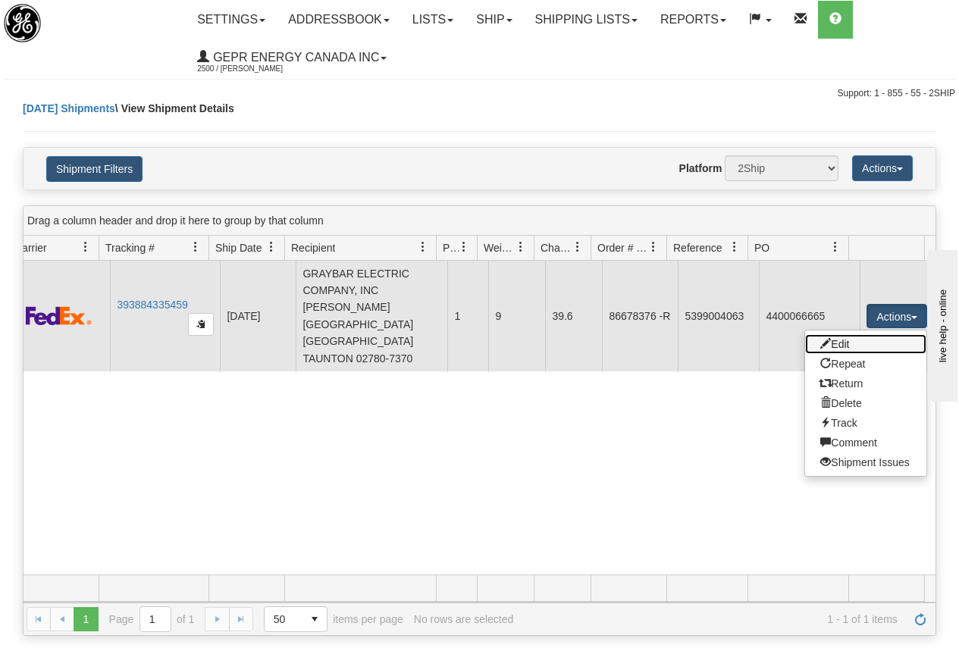
click at [845, 334] on link "Edit" at bounding box center [865, 344] width 121 height 20
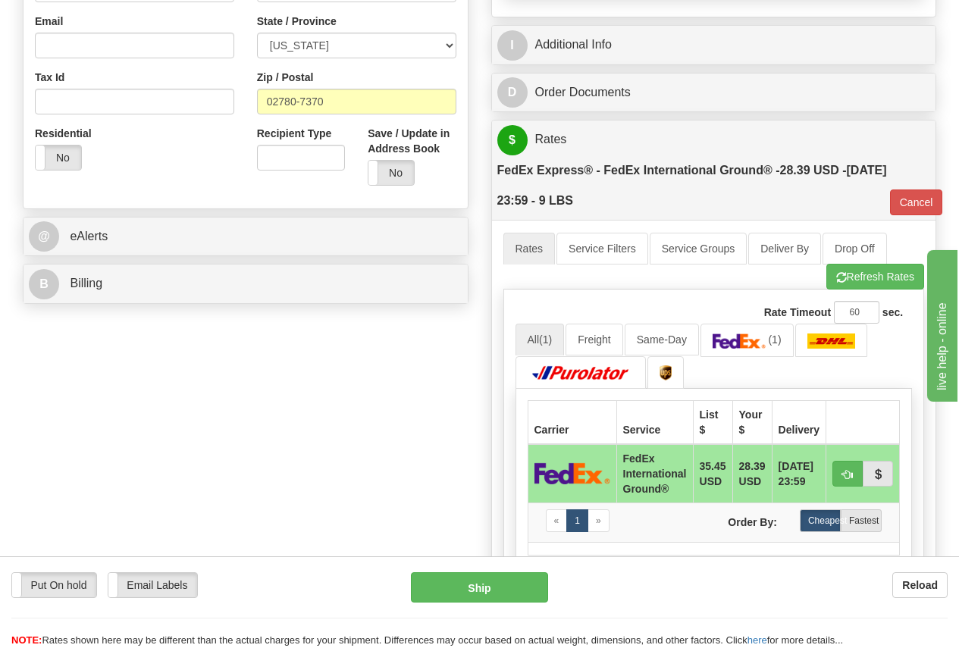
scroll to position [531, 0]
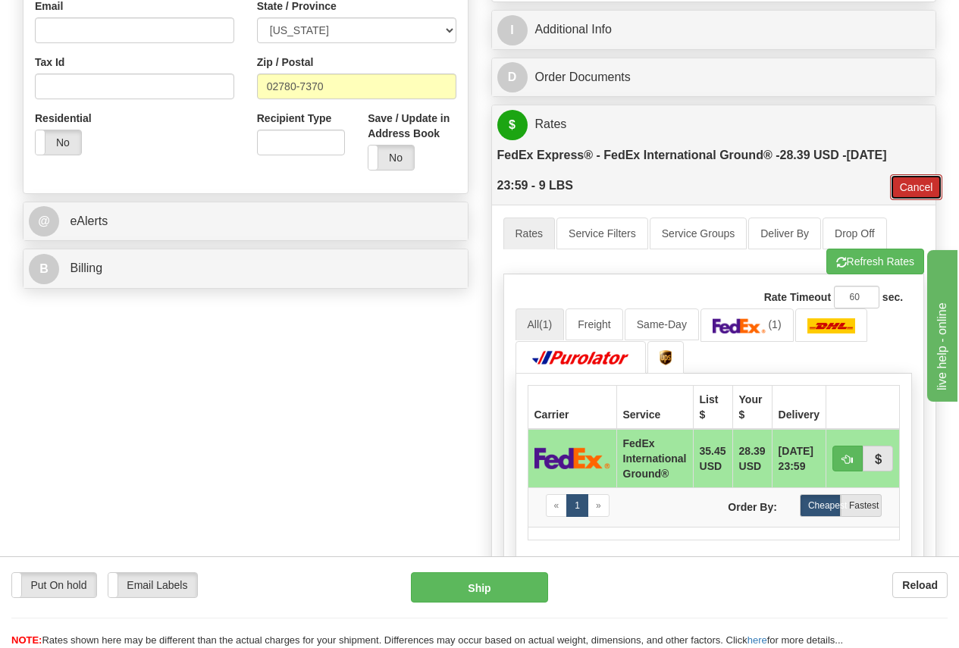
click at [919, 180] on button "Cancel" at bounding box center [916, 187] width 53 height 26
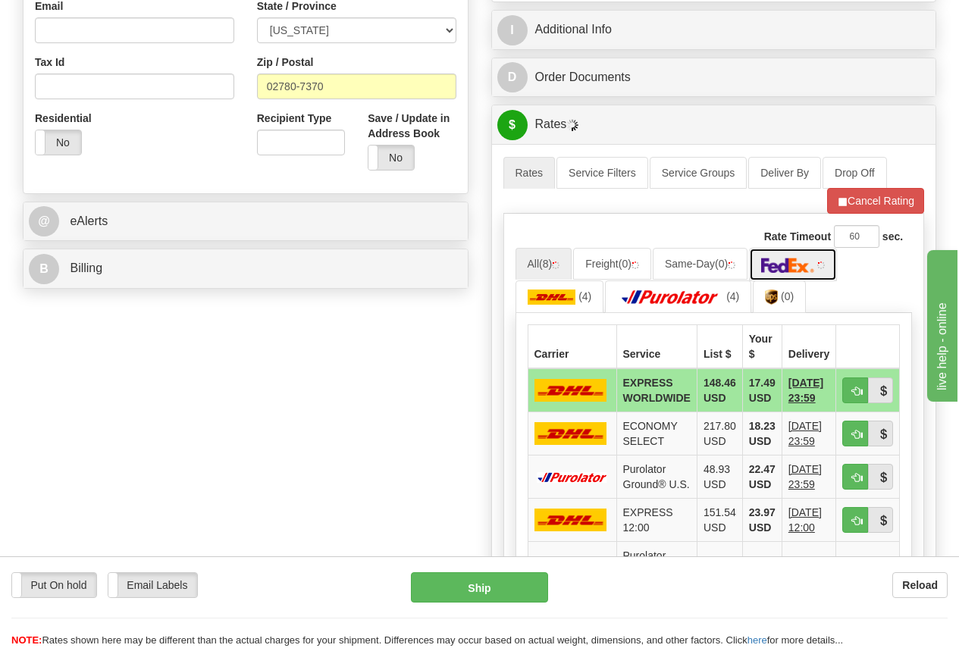
click at [808, 262] on link at bounding box center [793, 264] width 88 height 33
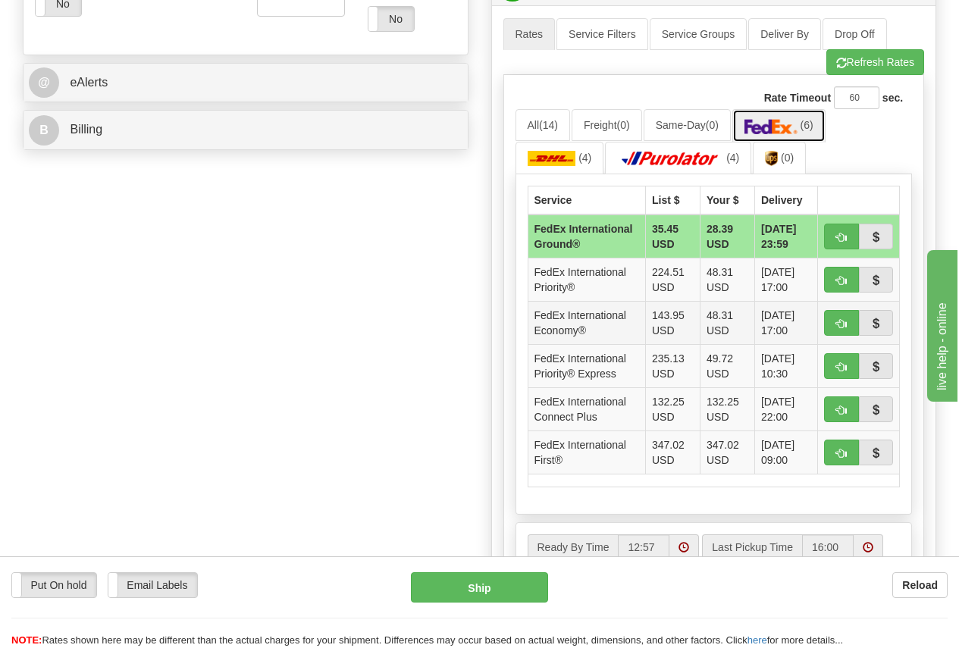
scroll to position [682, 0]
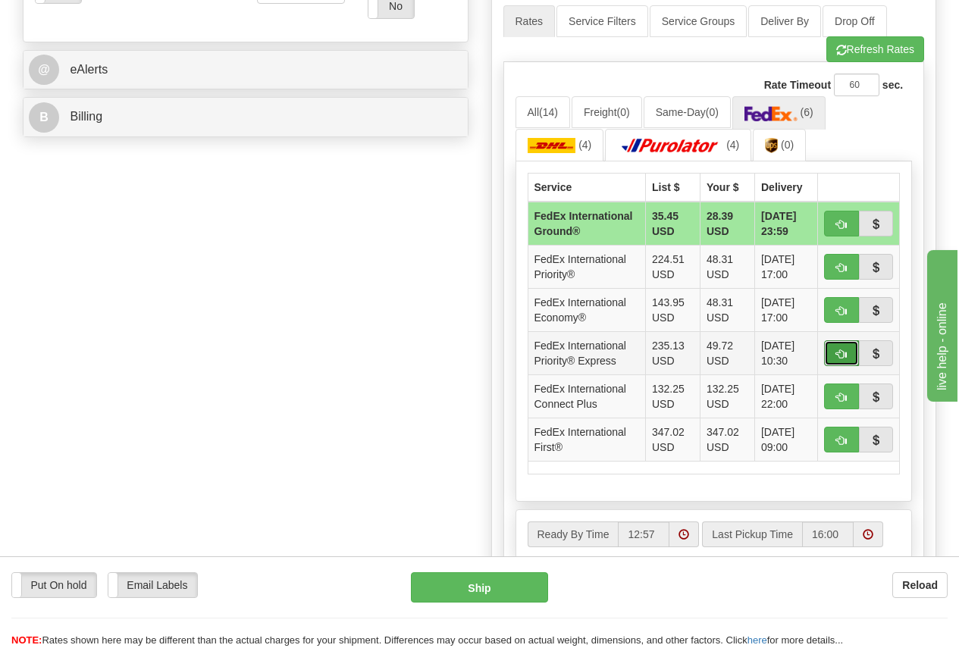
click at [839, 359] on span "button" at bounding box center [841, 355] width 11 height 10
type input "2A"
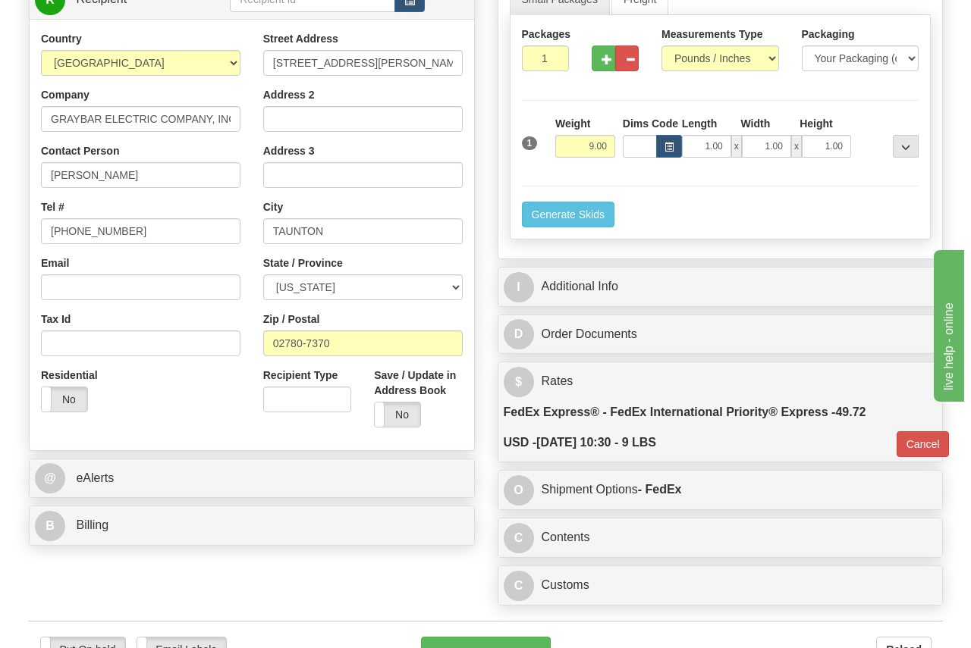
scroll to position [273, 0]
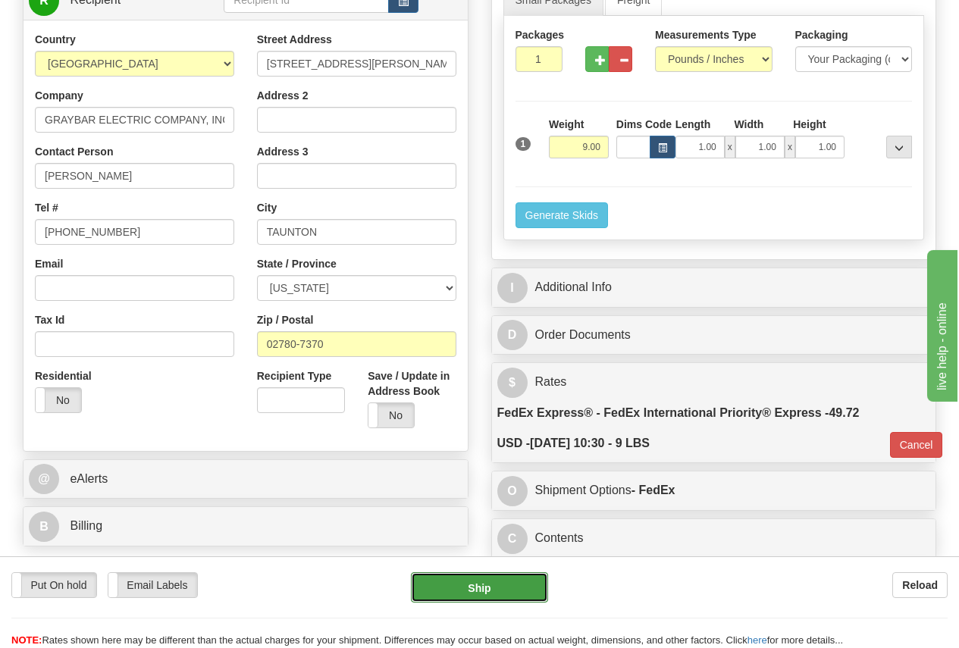
click at [491, 592] on button "Ship" at bounding box center [479, 588] width 137 height 30
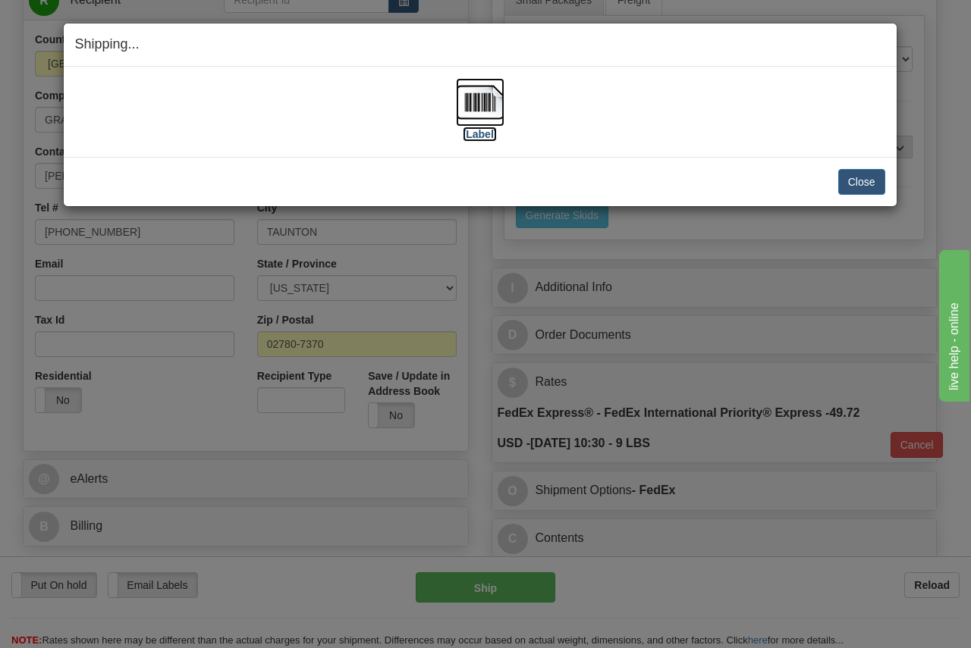
click at [495, 102] on img at bounding box center [480, 102] width 49 height 49
click at [864, 179] on button "Close" at bounding box center [861, 182] width 47 height 26
